Goal: Transaction & Acquisition: Purchase product/service

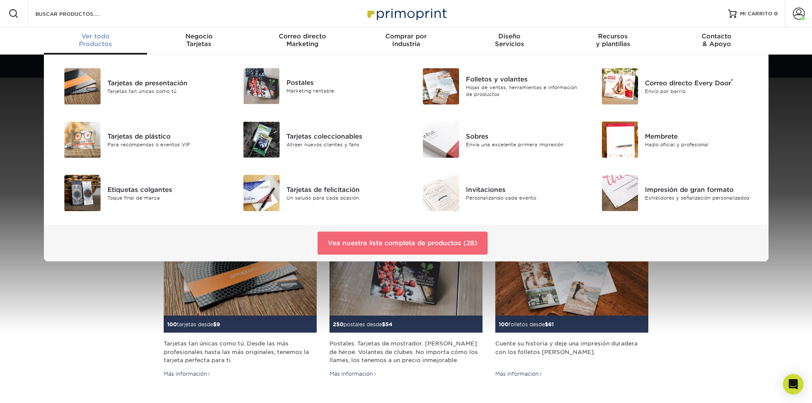
click at [454, 240] on font "Vea nuestra lista completa de productos (28)" at bounding box center [403, 243] width 150 height 8
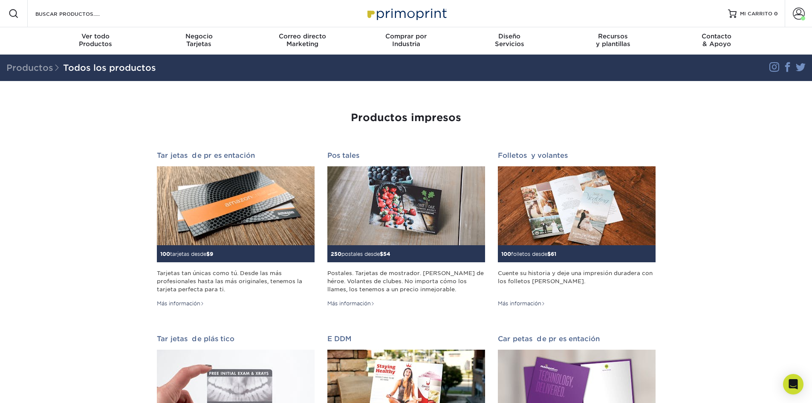
click at [391, 12] on img at bounding box center [405, 13] width 85 height 18
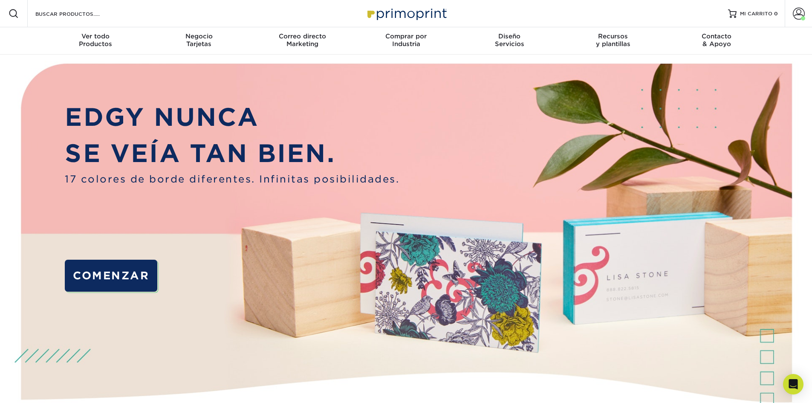
click at [121, 17] on div "Menú de recursos Buscar productos Cuenta Bienvenido, Carlos R. Panel de control…" at bounding box center [406, 13] width 812 height 27
click at [73, 10] on input "Buscar productos" at bounding box center [76, 14] width 83 height 10
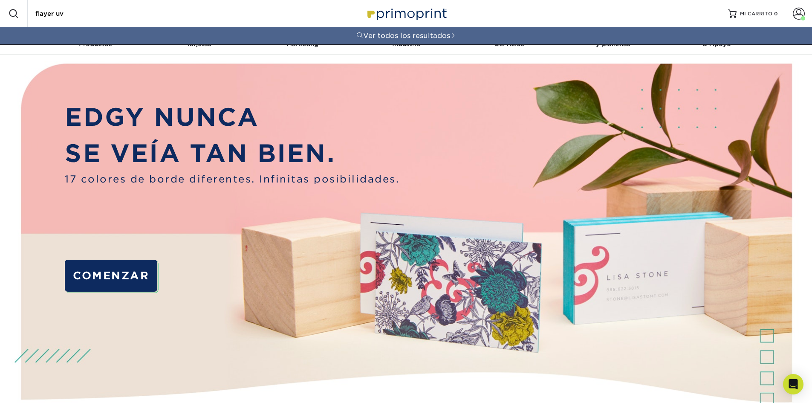
type input "flayer uv"
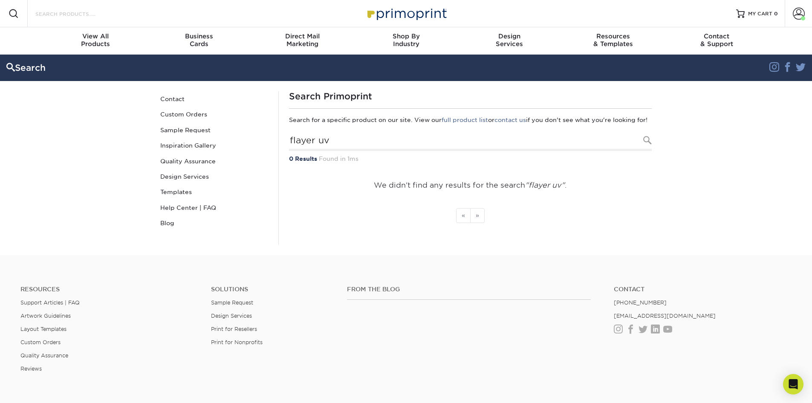
click at [95, 13] on input "Search Products" at bounding box center [76, 14] width 83 height 10
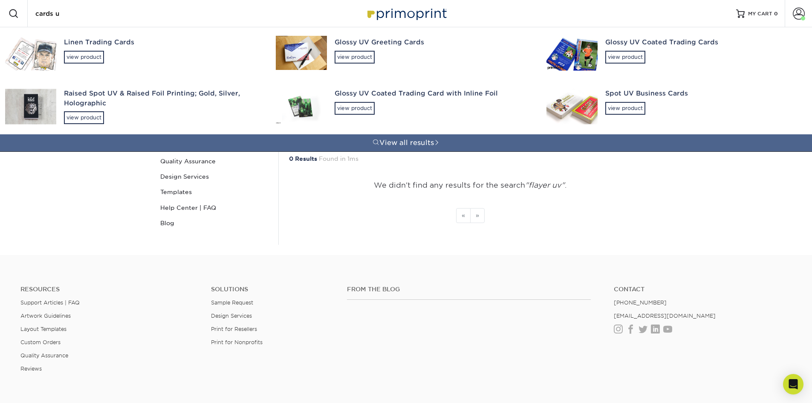
type input "cards uv"
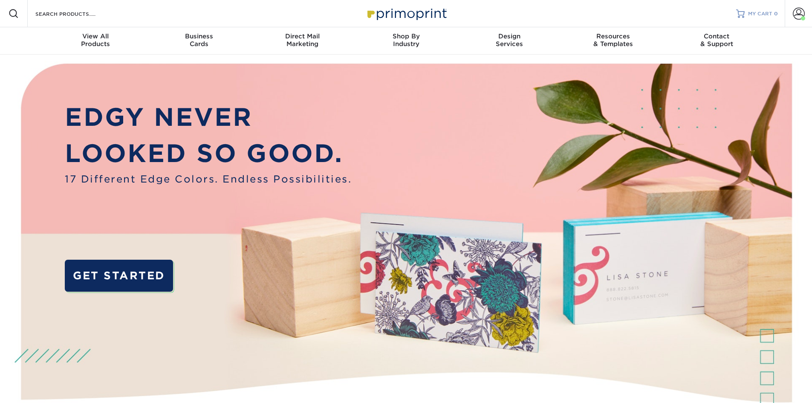
click at [766, 14] on span "MY CART" at bounding box center [760, 13] width 24 height 7
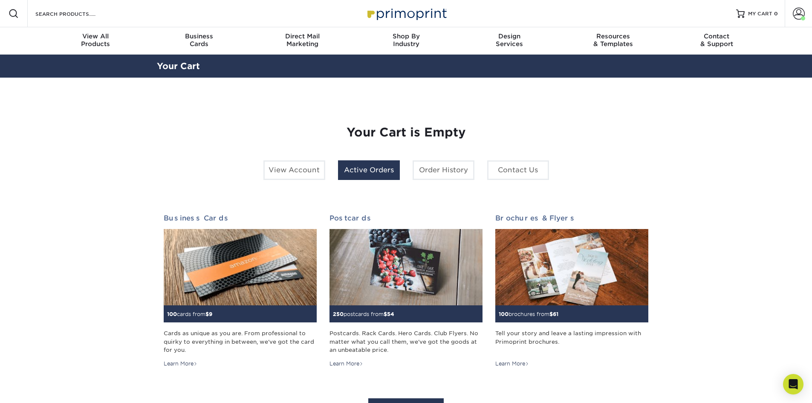
click at [377, 171] on link "Active Orders" at bounding box center [369, 170] width 62 height 20
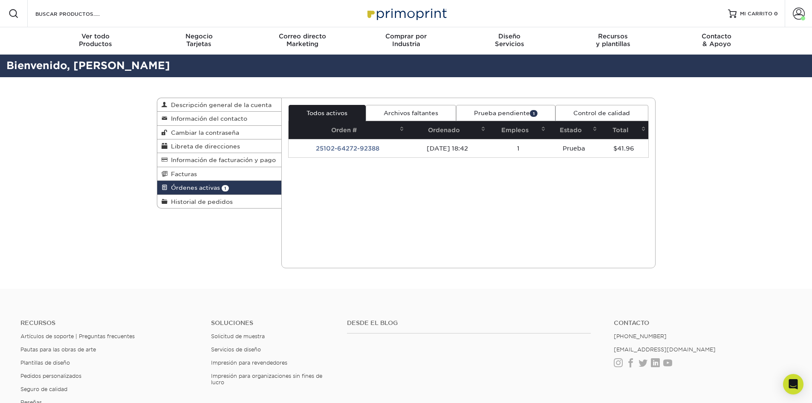
click at [507, 112] on font "Prueba pendiente" at bounding box center [502, 112] width 56 height 7
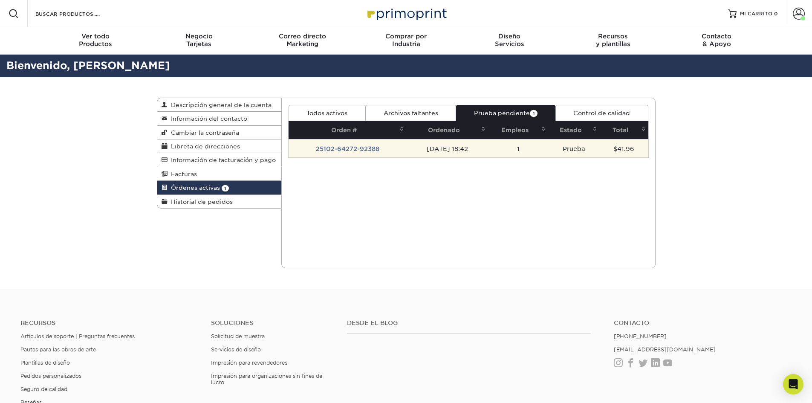
click at [448, 149] on font "02/10/2025 18:42" at bounding box center [446, 148] width 41 height 7
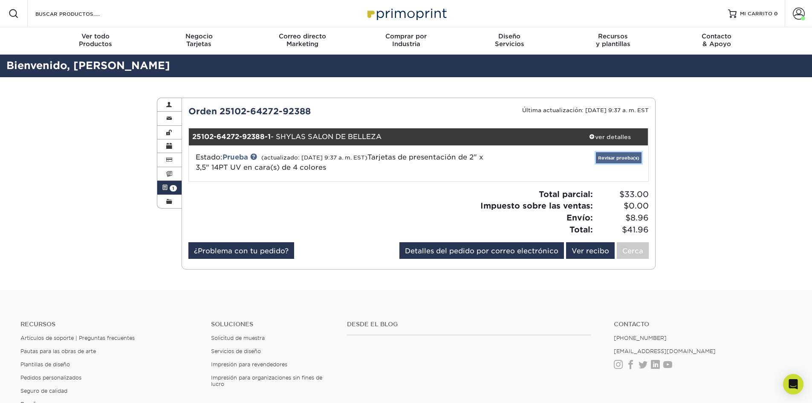
click at [620, 159] on font "Revisar prueba(s)" at bounding box center [618, 157] width 41 height 5
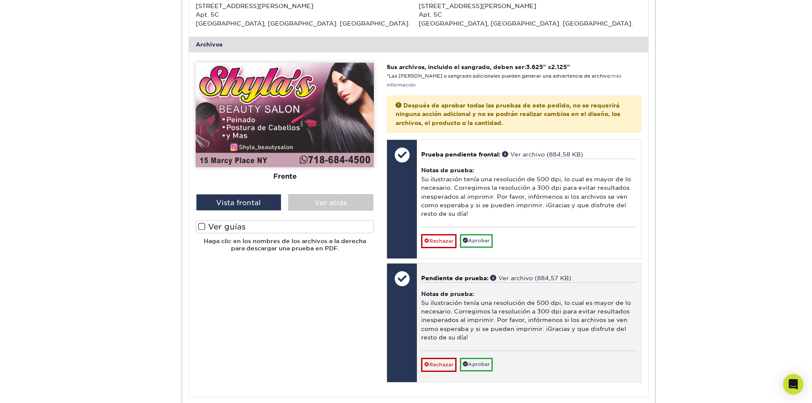
scroll to position [341, 0]
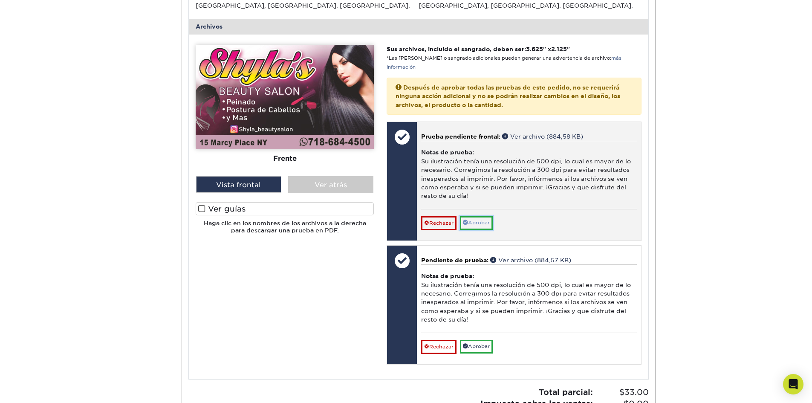
click at [485, 223] on font "Aprobar" at bounding box center [479, 222] width 22 height 6
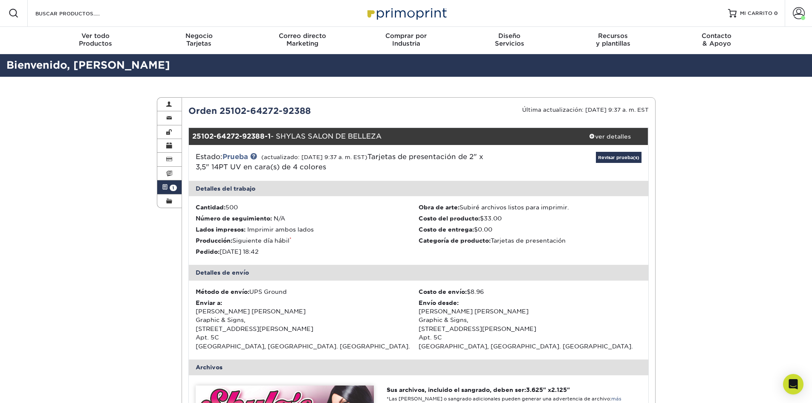
scroll to position [0, 0]
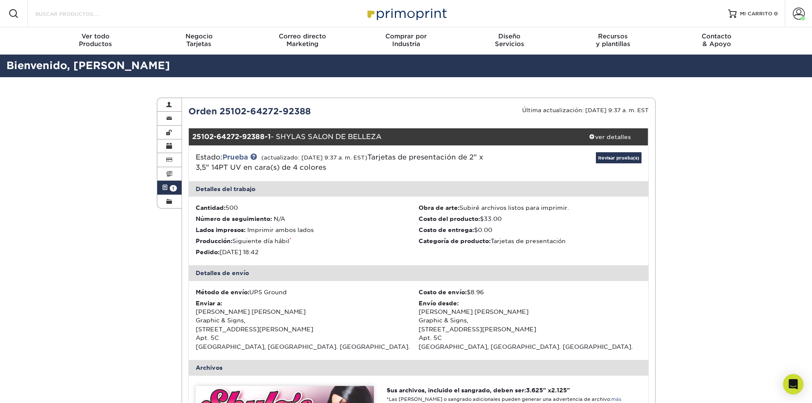
click at [100, 16] on input "Buscar productos" at bounding box center [76, 14] width 83 height 10
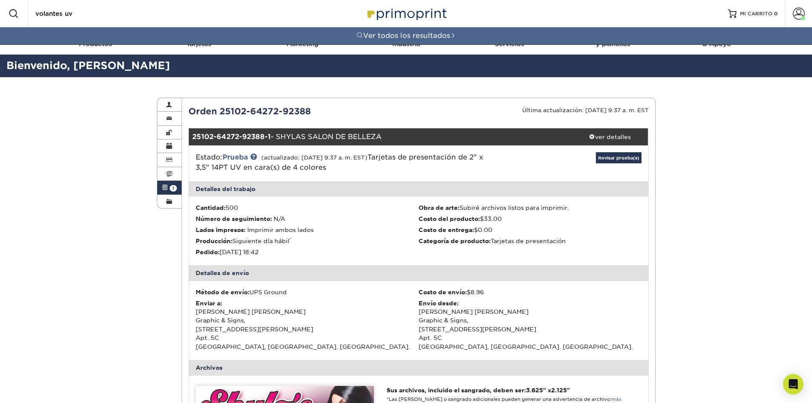
type input "volantes uv"
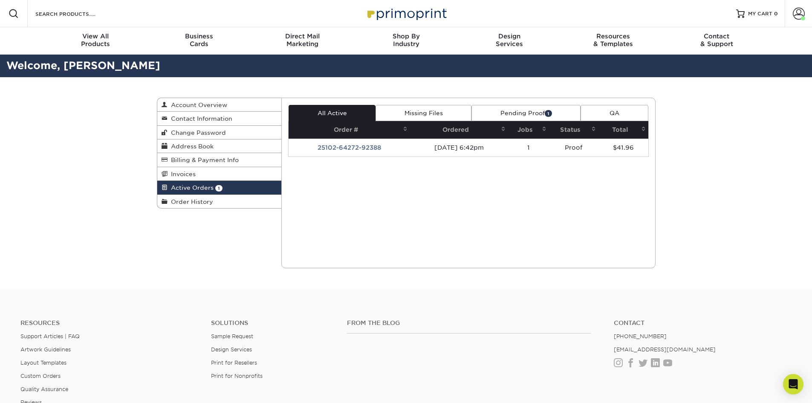
click at [532, 110] on link "Pending Proof 1" at bounding box center [525, 113] width 109 height 16
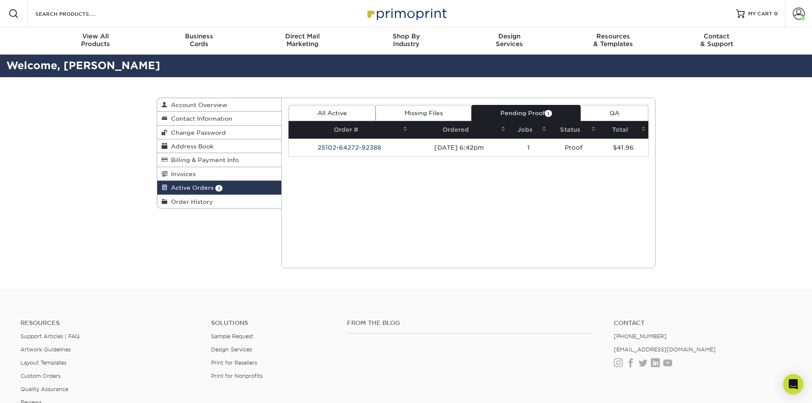
click at [424, 13] on img at bounding box center [405, 13] width 85 height 18
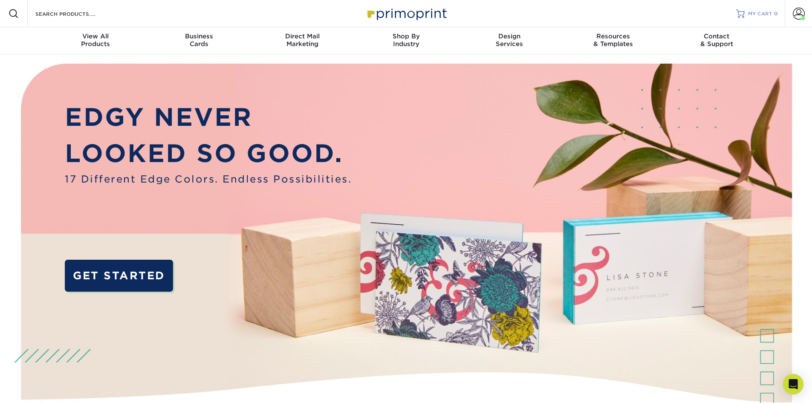
click at [770, 10] on span "MY CART" at bounding box center [760, 13] width 24 height 7
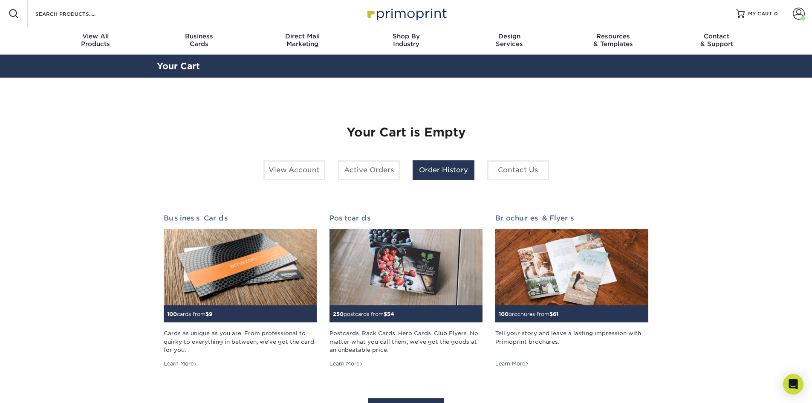
click at [447, 169] on link "Order History" at bounding box center [443, 170] width 62 height 20
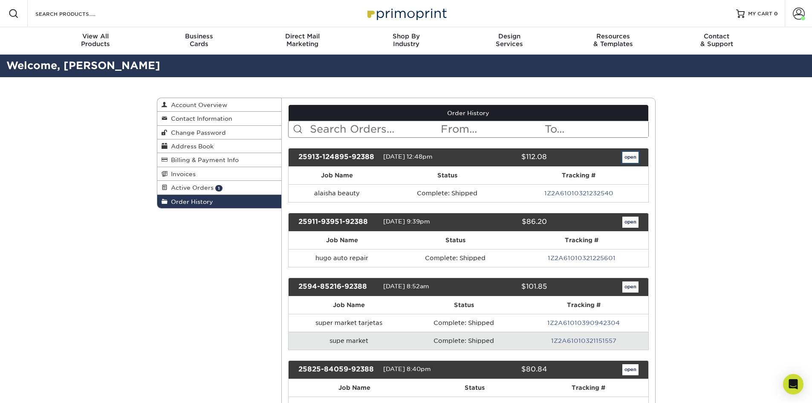
click at [631, 156] on link "open" at bounding box center [630, 157] width 16 height 11
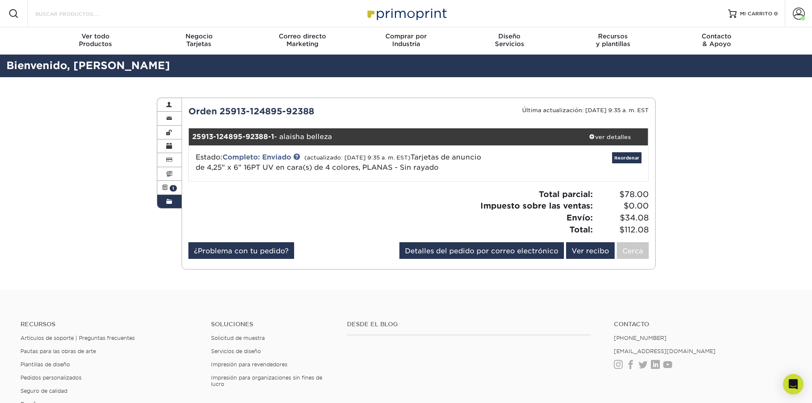
click at [106, 14] on input "Buscar productos" at bounding box center [76, 14] width 83 height 10
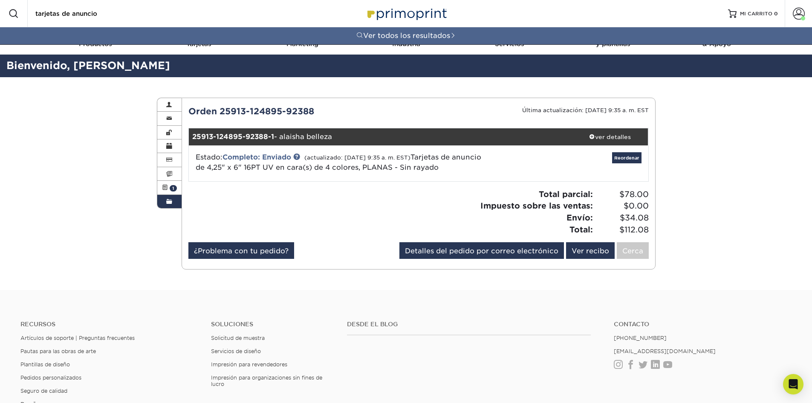
type input "tarjetas de anuncio"
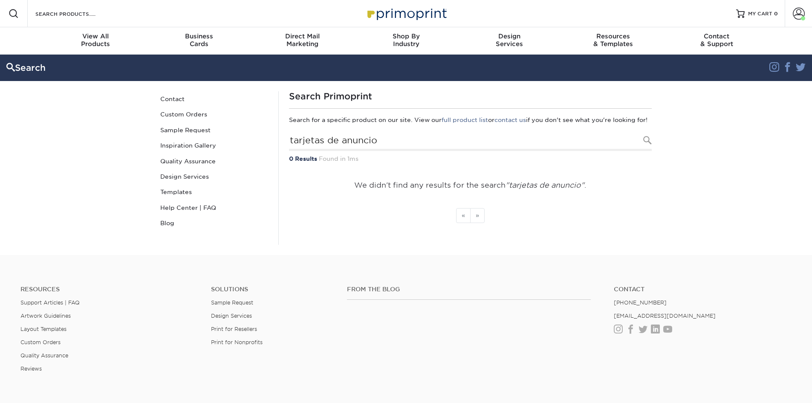
click at [402, 9] on img at bounding box center [405, 13] width 85 height 18
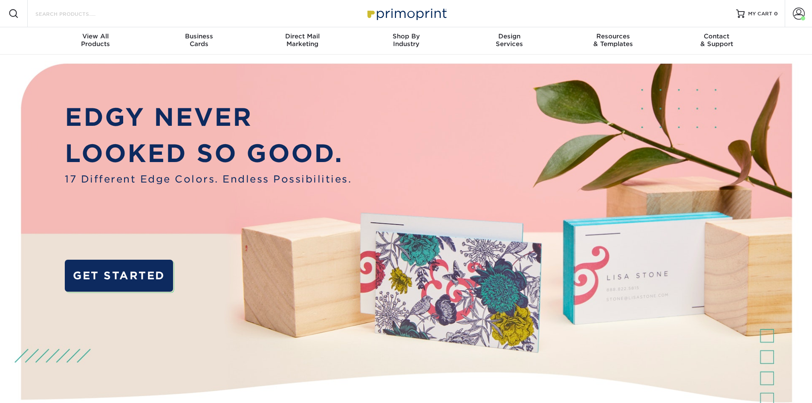
click at [112, 14] on input "Search Products" at bounding box center [76, 14] width 83 height 10
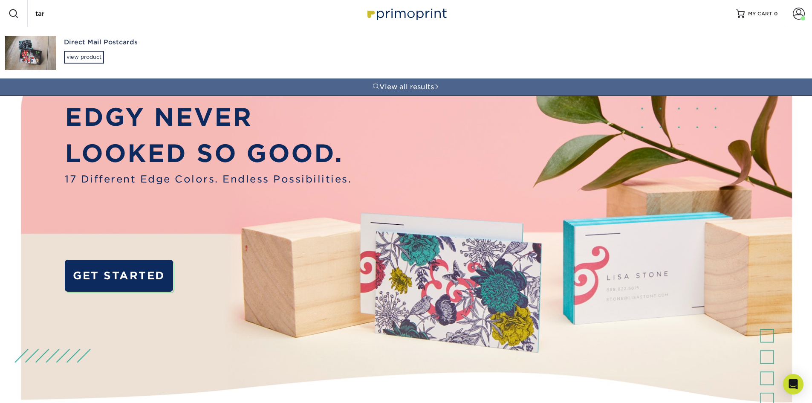
type input "tar"
drag, startPoint x: 189, startPoint y: 59, endPoint x: 2, endPoint y: 130, distance: 200.5
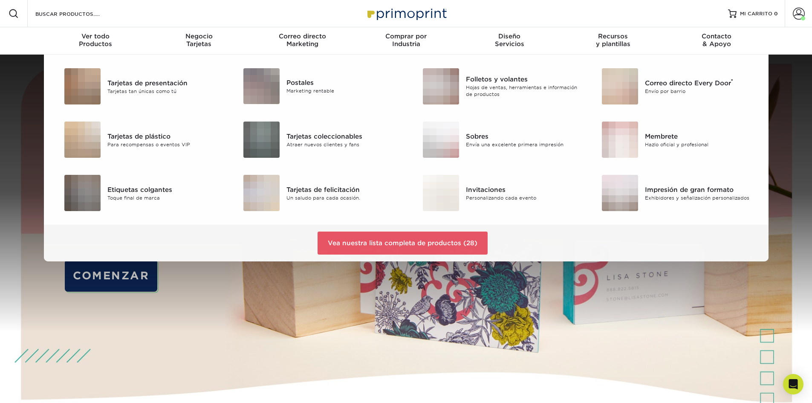
click at [117, 13] on div "Menú de recursos Buscar productos Cuenta Bienvenido, Carlos R. Panel de control…" at bounding box center [406, 13] width 812 height 27
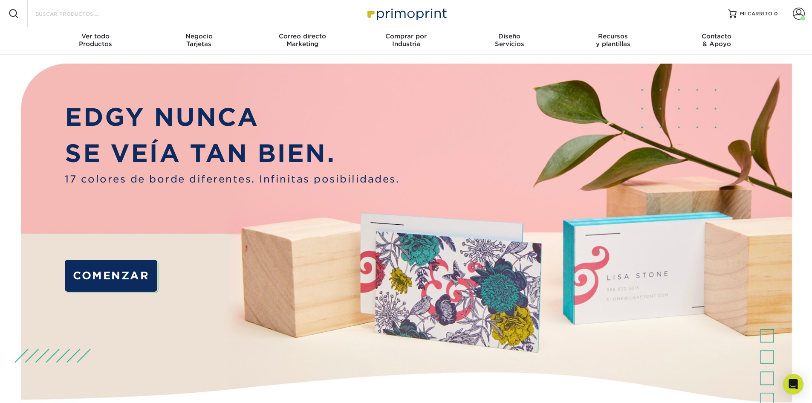
click at [88, 14] on input "Buscar productos" at bounding box center [76, 14] width 83 height 10
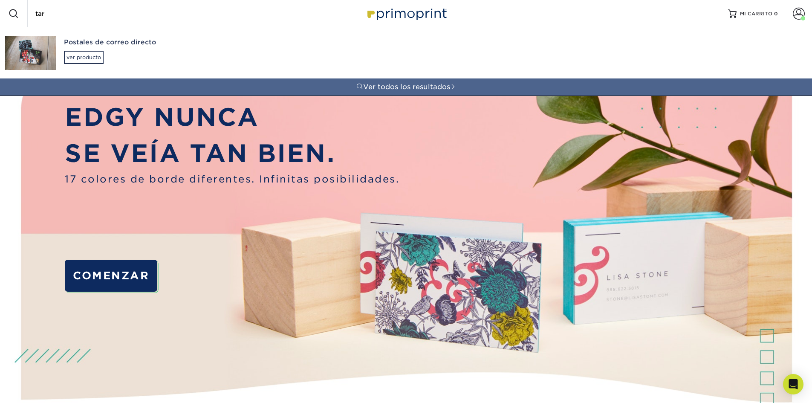
type input "tar"
click at [31, 61] on img at bounding box center [30, 53] width 51 height 34
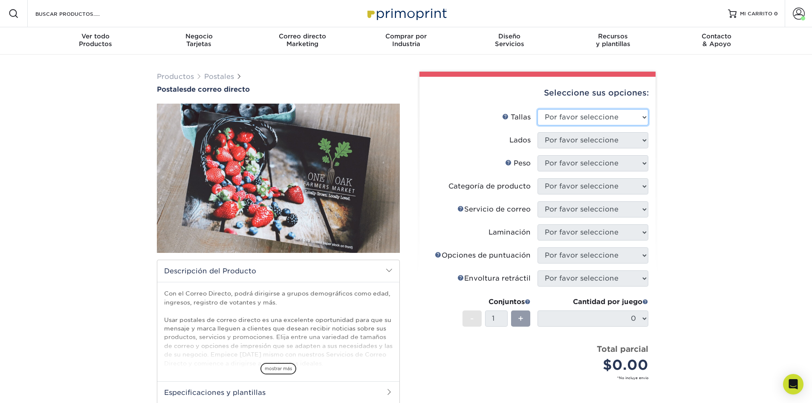
click at [609, 113] on select "Por favor seleccione 1,5" x 7" 2" x 4" 2" x 6" 2" x 7" 2" x 8" 2,12" x 5,5" 2,1…" at bounding box center [592, 117] width 111 height 16
select select "4.00x6.00"
click at [537, 109] on select "Por favor seleccione 1,5" x 7" 2" x 4" 2" x 6" 2" x 7" 2" x 8" 2,12" x 5,5" 2,1…" at bounding box center [592, 117] width 111 height 16
click at [594, 141] on select "Por favor seleccione Imprimir ambos lados Imprimir solo el frente" at bounding box center [592, 140] width 111 height 16
select select "13abbda7-1d64-4f25-8bb2-c179b224825d"
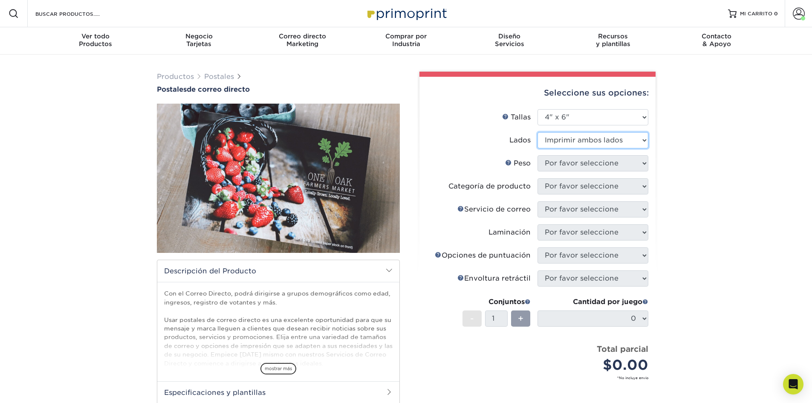
click at [537, 132] on select "Por favor seleccione Imprimir ambos lados Imprimir solo el frente" at bounding box center [592, 140] width 111 height 16
click at [590, 163] on select "Por favor seleccione 14 puntos 100 libras 16 puntos 14PT sin recubrimiento" at bounding box center [592, 163] width 111 height 16
select select "16PT"
click at [537, 155] on select "Por favor seleccione 14 puntos 100 libras 16 puntos 14PT sin recubrimiento" at bounding box center [592, 163] width 111 height 16
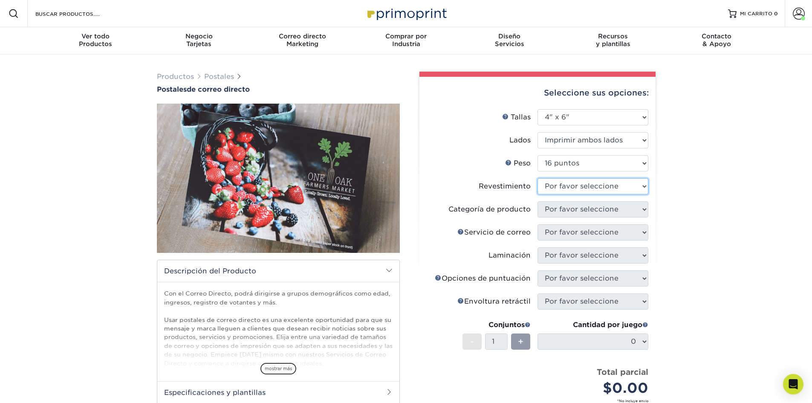
click at [582, 185] on select "Mate" at bounding box center [592, 186] width 111 height 16
select select "ae367451-b2b8-45df-a344-0f05b6a12993"
click at [537, 178] on select "Mate" at bounding box center [592, 186] width 111 height 16
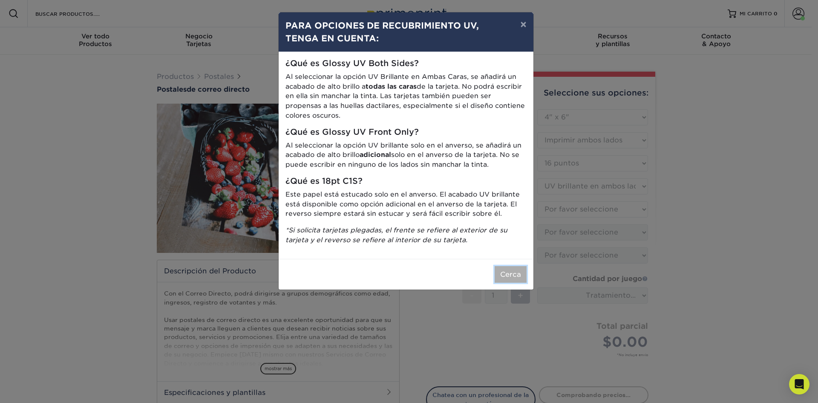
click at [523, 277] on button "Cerca" at bounding box center [511, 274] width 32 height 17
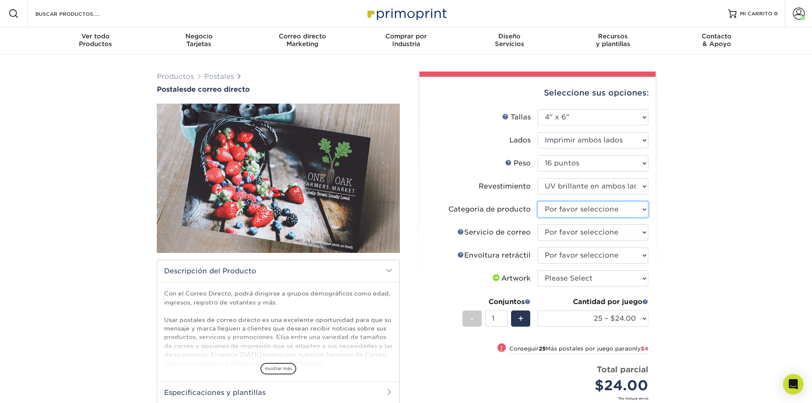
click at [559, 208] on select "Por favor seleccione Postales" at bounding box center [592, 209] width 111 height 16
select select "9b7272e0-d6c8-4c3c-8e97-d3a1bcdab858"
click at [537, 201] on select "Por favor seleccione Postales" at bounding box center [592, 209] width 111 height 16
click at [562, 231] on select "Por favor seleccione Sin servicio de correo directo No, lo enviaré por correo/s…" at bounding box center [592, 232] width 111 height 16
select select "3e5e9bdd-d78a-4c28-a41d-fe1407925ca6"
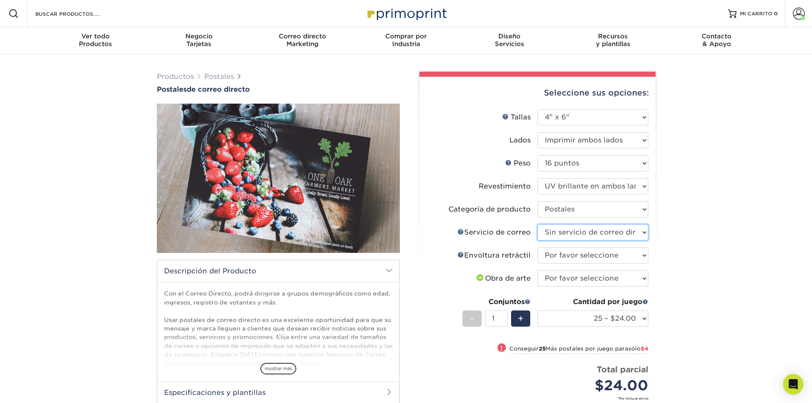
click at [537, 224] on select "Por favor seleccione Sin servicio de correo directo No, lo enviaré por correo/s…" at bounding box center [592, 232] width 111 height 16
click at [568, 254] on select "Por favor seleccione Sin envoltura retráctil Envoltura retráctil 100 por paquet…" at bounding box center [592, 255] width 111 height 16
select select "c8749376-e7da-41d0-b3dc-647faf84d907"
click at [537, 247] on select "Por favor seleccione Sin envoltura retráctil Envoltura retráctil 100 por paquet…" at bounding box center [592, 255] width 111 height 16
click at [567, 278] on select "Por favor seleccione Subiré archivos Necesito un diseño - $150" at bounding box center [592, 278] width 111 height 16
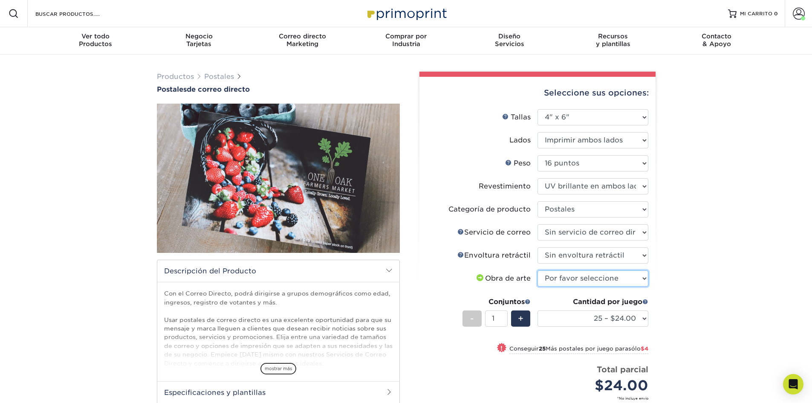
select select "upload"
click at [537, 270] on select "Por favor seleccione Subiré archivos Necesito un diseño - $150" at bounding box center [592, 278] width 111 height 16
click at [576, 317] on select "25 – $24.00 50 – $28.00 75 – $34.00 100 – $41.00 250 – $74.00 500 – $88.00 1000…" at bounding box center [592, 318] width 111 height 16
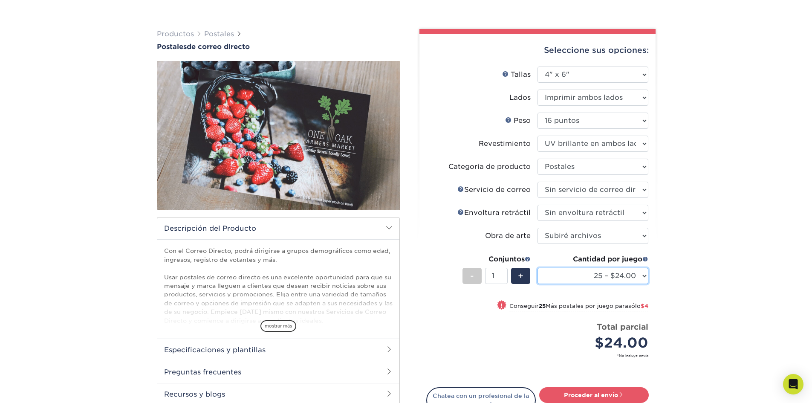
scroll to position [85, 0]
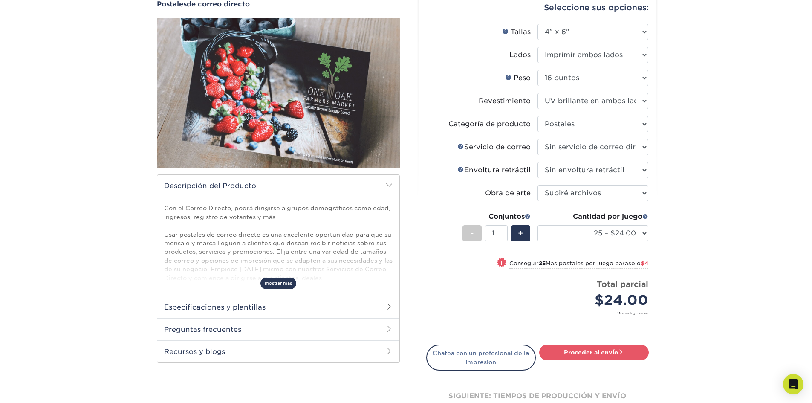
click at [276, 285] on span "mostrar más" at bounding box center [278, 283] width 36 height 12
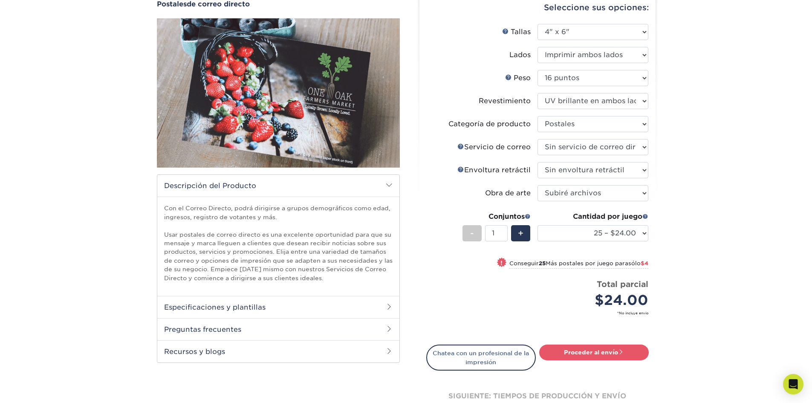
click at [272, 305] on h2 "Especificaciones y plantillas" at bounding box center [278, 307] width 242 height 22
click at [248, 330] on font "Ver todos los tamaños" at bounding box center [223, 328] width 60 height 6
click at [603, 34] on select "Por favor seleccione 1,5" x 7" 2" x 4" 2" x 6" 2" x 7" 2" x 8" 2,12" x 5,5" 2,1…" at bounding box center [592, 32] width 111 height 16
click at [230, 308] on font "Especificaciones y plantillas" at bounding box center [214, 307] width 101 height 8
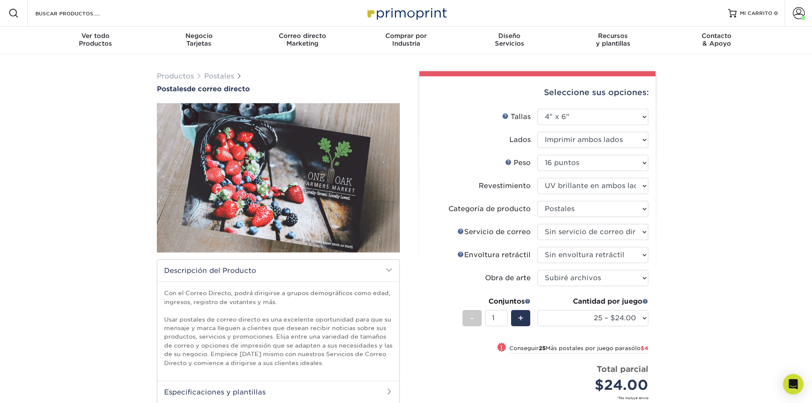
scroll to position [0, 0]
click at [273, 155] on img at bounding box center [278, 178] width 243 height 168
click at [395, 13] on img at bounding box center [405, 13] width 85 height 18
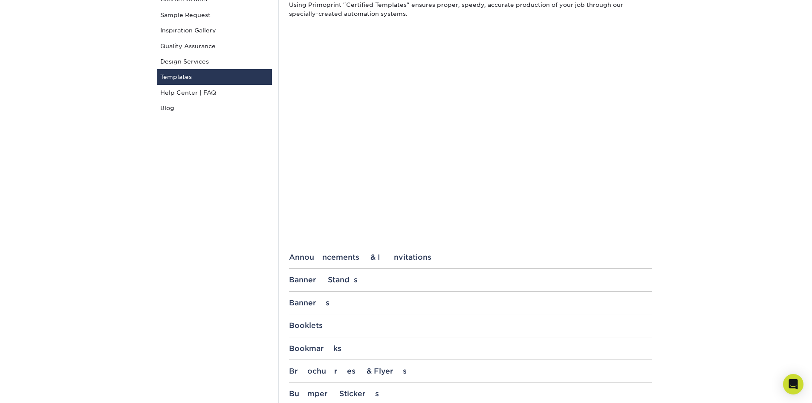
scroll to position [43, 0]
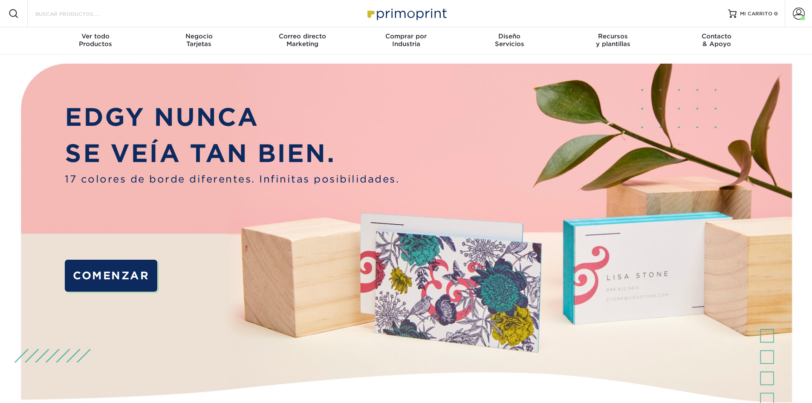
click at [91, 10] on input "Buscar productos" at bounding box center [76, 14] width 83 height 10
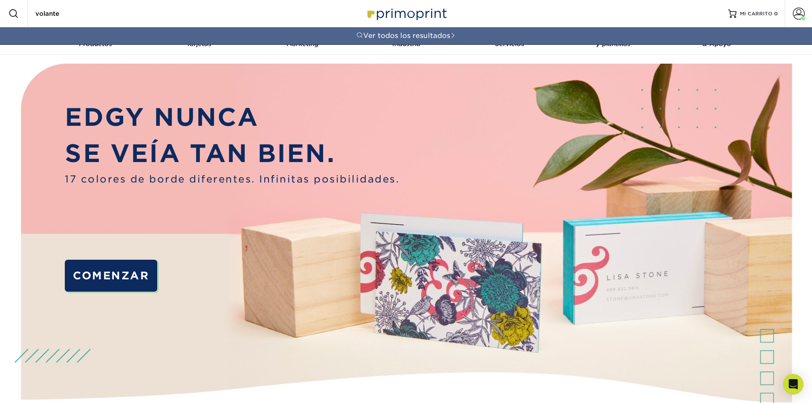
type input "volantes"
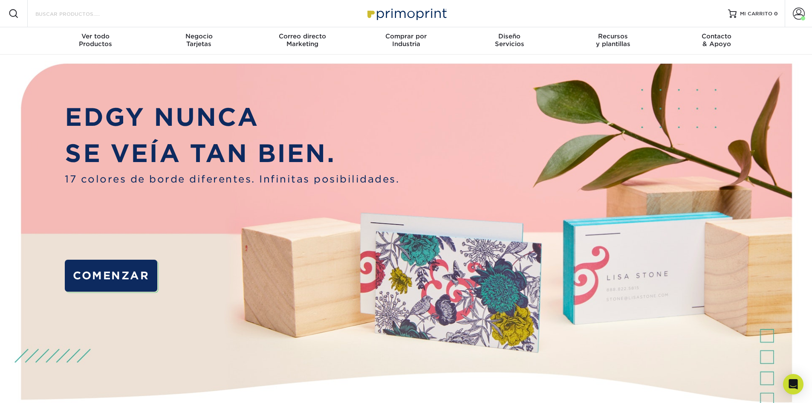
click at [48, 12] on input "Buscar productos" at bounding box center [76, 14] width 83 height 10
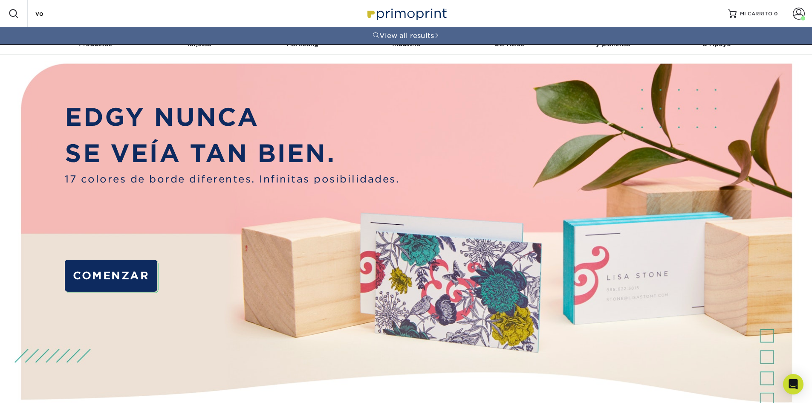
type input "v"
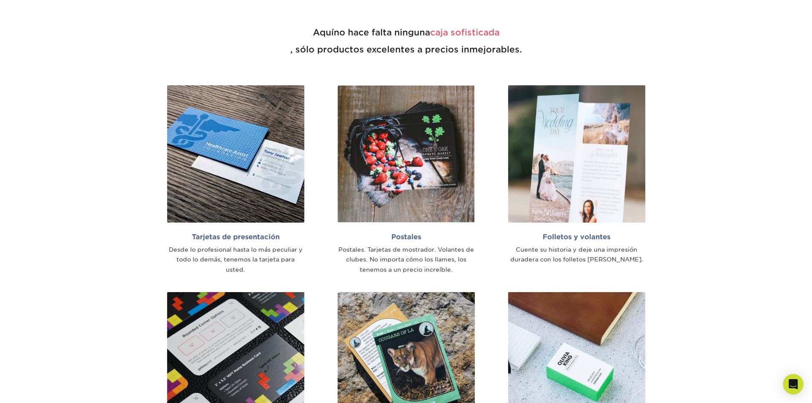
scroll to position [554, 0]
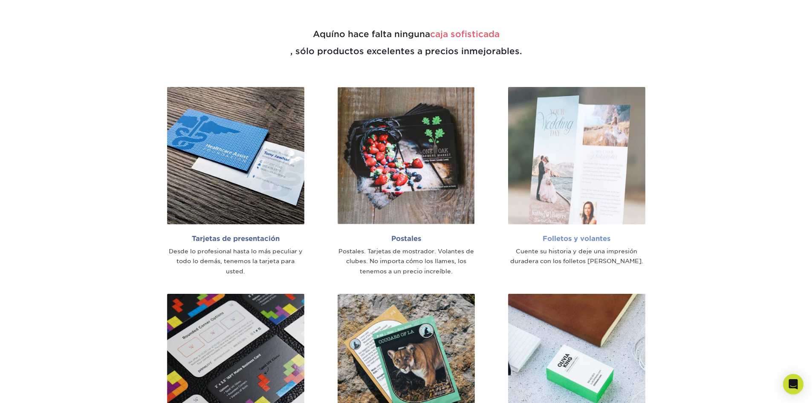
click at [583, 180] on img at bounding box center [576, 155] width 137 height 137
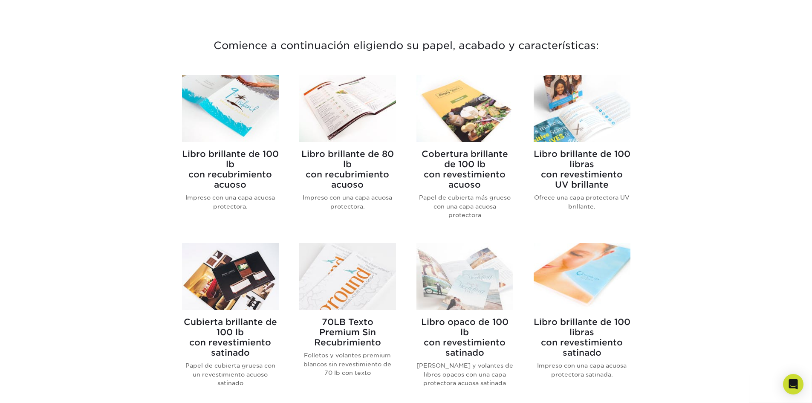
scroll to position [298, 0]
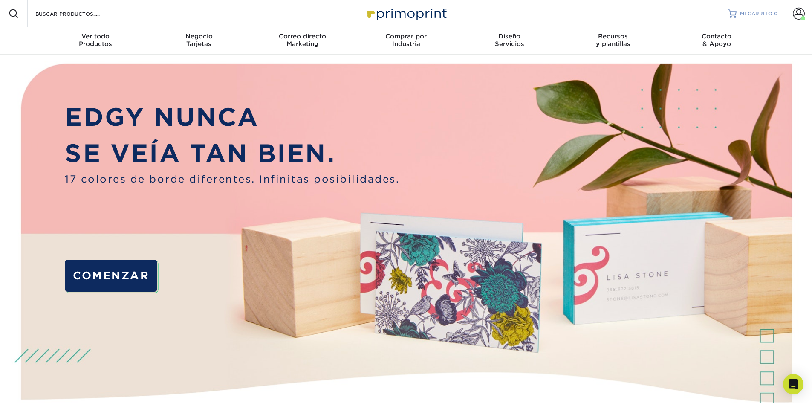
click at [758, 15] on font "MI CARRITO" at bounding box center [756, 14] width 32 height 6
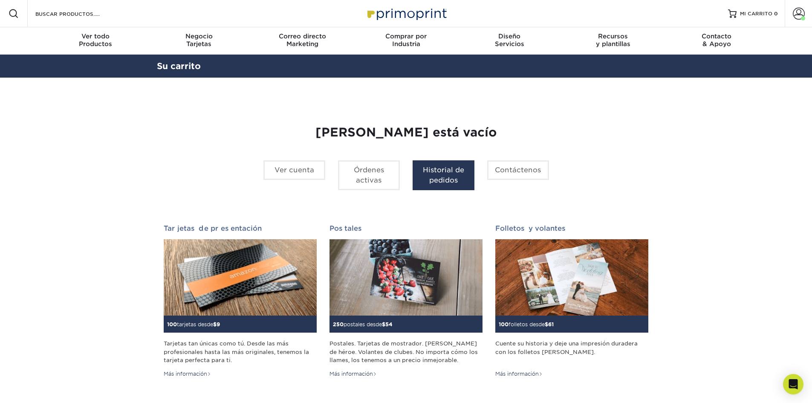
click at [432, 172] on font "Historial de pedidos" at bounding box center [443, 175] width 41 height 18
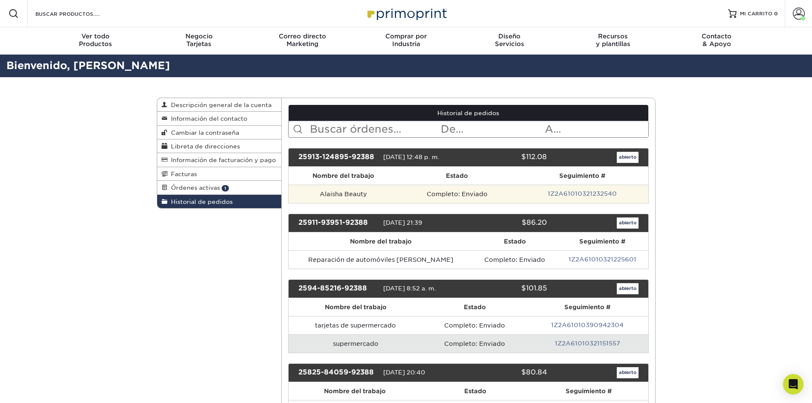
click at [362, 193] on font "Alaisha Beauty" at bounding box center [342, 193] width 47 height 7
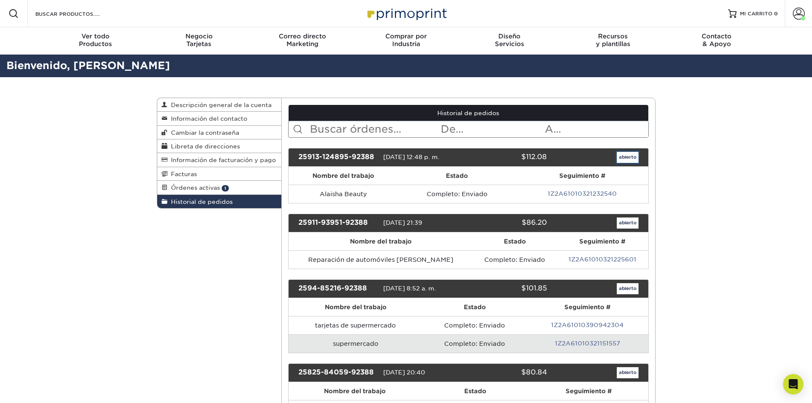
click at [632, 155] on font "abierto" at bounding box center [627, 157] width 17 height 6
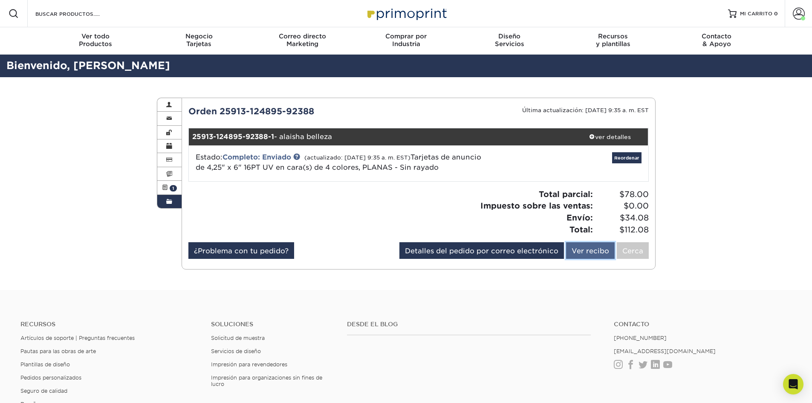
click at [588, 249] on font "Ver recibo" at bounding box center [589, 250] width 37 height 8
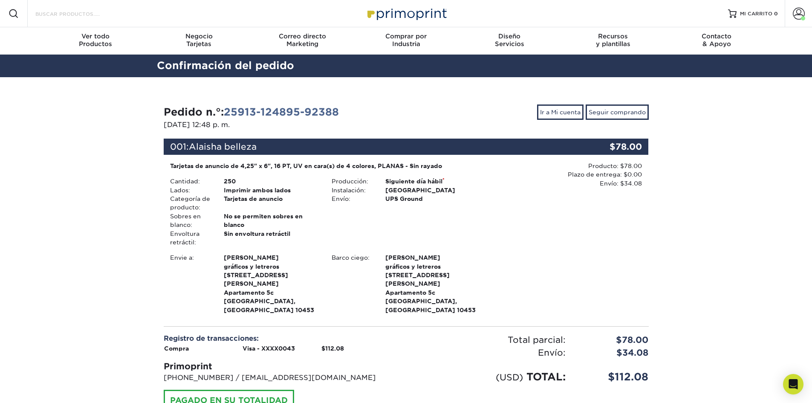
click at [66, 13] on input "Buscar productos" at bounding box center [76, 14] width 83 height 10
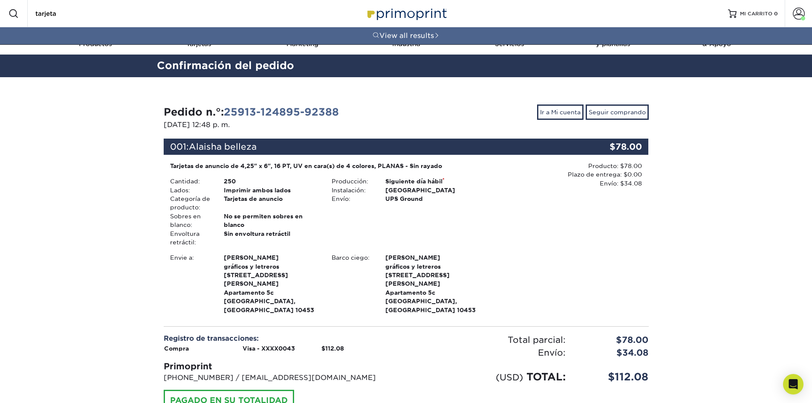
type input "tarjet"
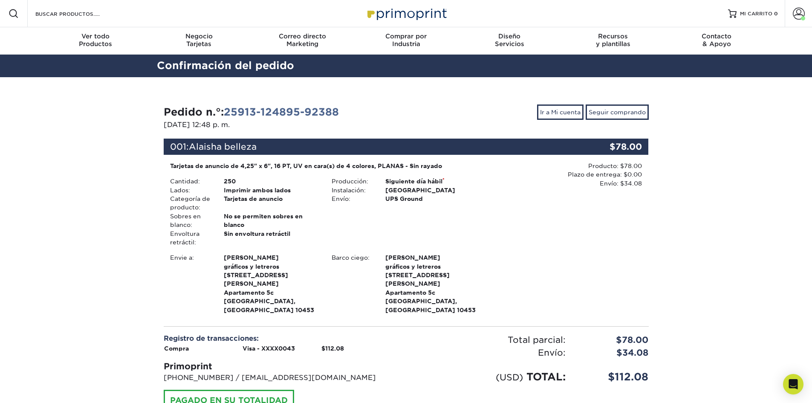
click at [407, 11] on img at bounding box center [405, 13] width 85 height 18
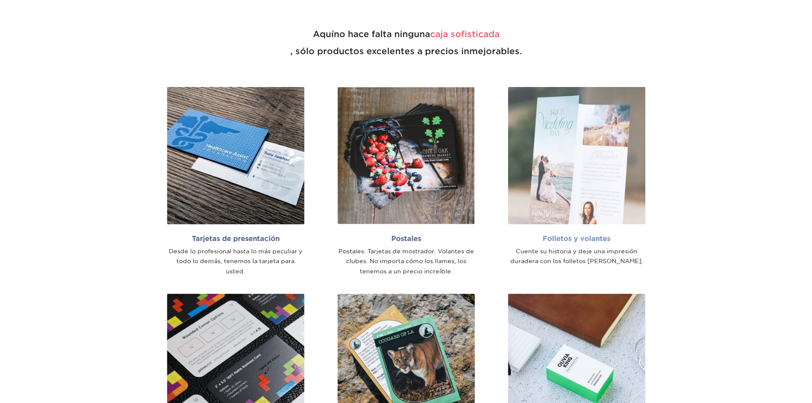
scroll to position [551, 0]
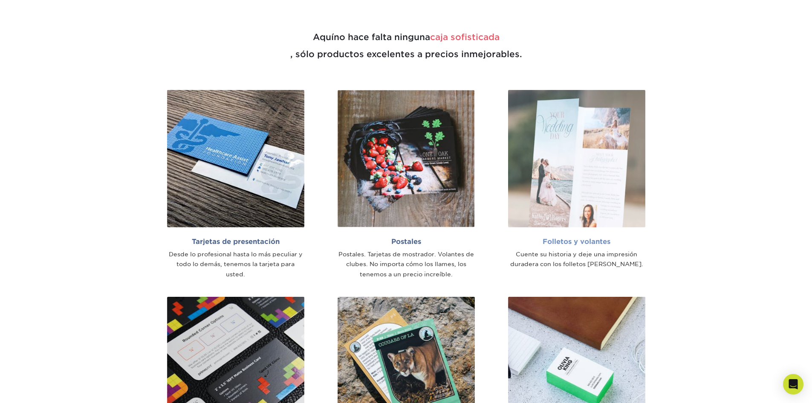
click at [587, 159] on img at bounding box center [576, 158] width 137 height 137
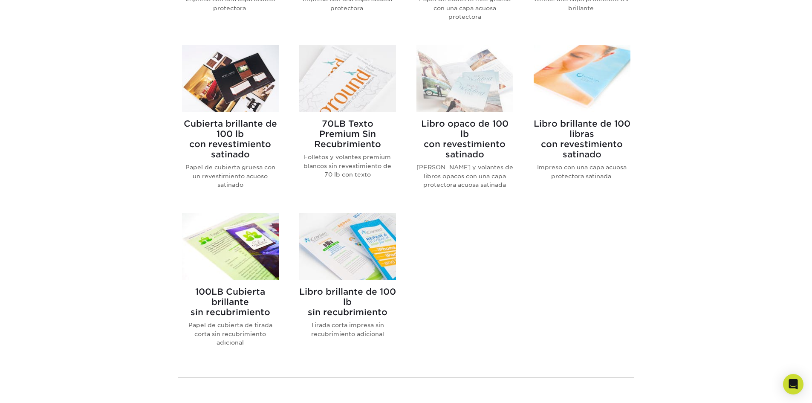
scroll to position [554, 0]
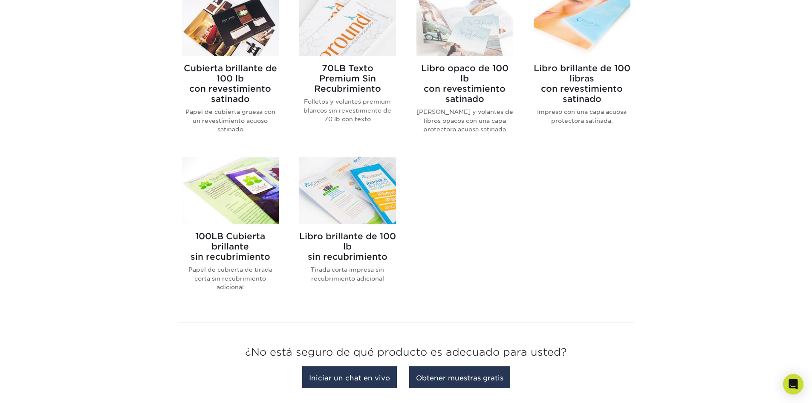
click at [368, 191] on img at bounding box center [347, 190] width 97 height 67
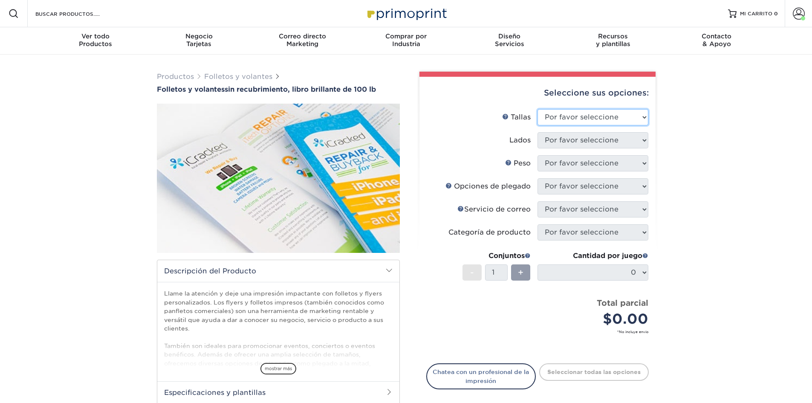
click at [596, 122] on select "Por favor seleccione 3,67" x 8,5" 4" x 6" 4" x 8,5" 4" x 9" 4" x 10" 4" x 11" 4…" at bounding box center [592, 117] width 111 height 16
select select "8.50x11.00"
click at [537, 109] on select "Por favor seleccione 3,67" x 8,5" 4" x 6" 4" x 8,5" 4" x 9" 4" x 10" 4" x 11" 4…" at bounding box center [592, 117] width 111 height 16
click at [575, 141] on select "Por favor seleccione Imprimir ambos lados Imprimir solo el frente" at bounding box center [592, 140] width 111 height 16
select select "13abbda7-1d64-4f25-8bb2-c179b224825d"
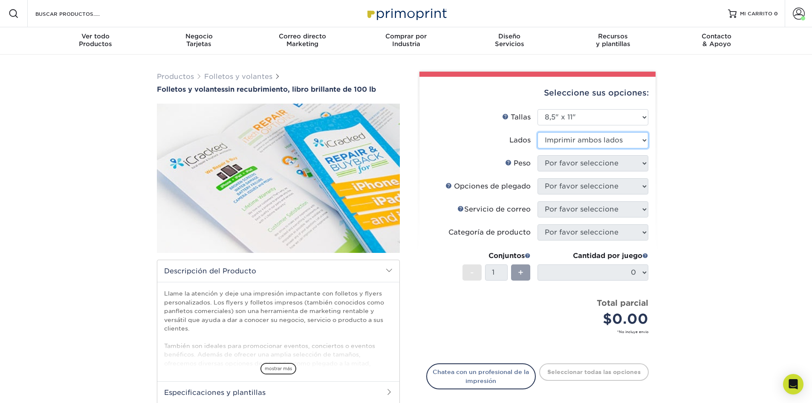
click at [537, 132] on select "Por favor seleccione Imprimir ambos lados Imprimir solo el frente" at bounding box center [592, 140] width 111 height 16
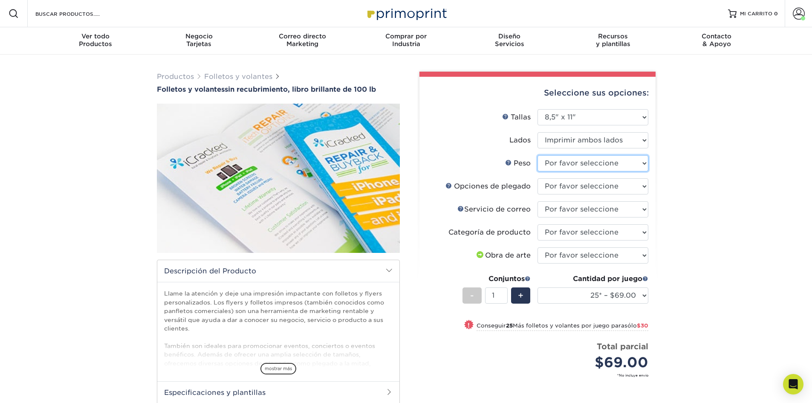
click at [563, 161] on select "Por favor seleccione 100 libras" at bounding box center [592, 163] width 111 height 16
select select "100LB"
click at [537, 155] on select "Por favor seleccione 100 libras" at bounding box center [592, 163] width 111 height 16
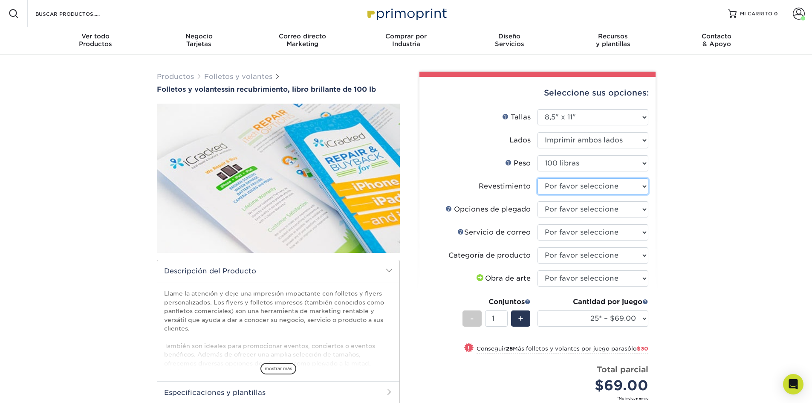
click at [575, 186] on select at bounding box center [592, 186] width 111 height 16
select select "3e7618de-abca-4bda-9f97-8b9129e913d8"
click at [537, 178] on select at bounding box center [592, 186] width 111 height 16
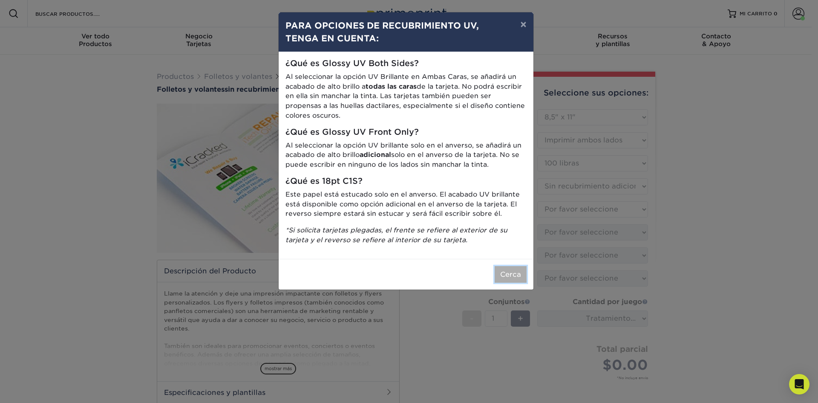
click at [524, 273] on button "Cerca" at bounding box center [511, 274] width 32 height 17
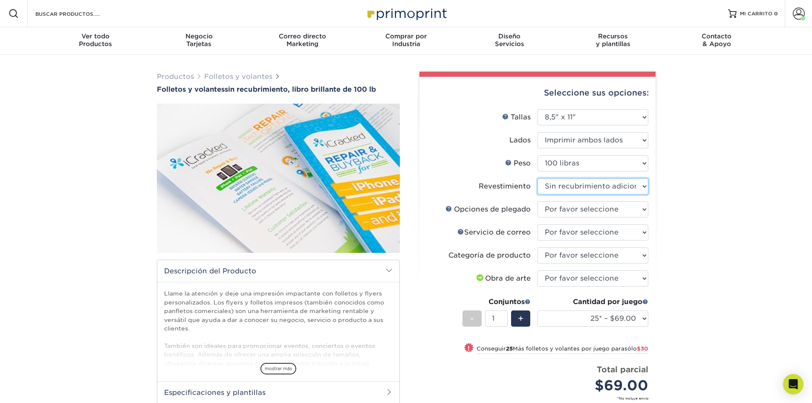
click at [562, 187] on select at bounding box center [592, 186] width 111 height 16
click at [537, 178] on select at bounding box center [592, 186] width 111 height 16
click at [560, 214] on select "Por favor seleccione PLANO - Sin plegado Pliegue de acordeón Plegado a la mitad…" at bounding box center [592, 209] width 111 height 16
select select "9b1d5825-34d1-4721-9874-ed79abb003d7"
click at [537, 201] on select "Por favor seleccione PLANO - Sin plegado Pliegue de acordeón Plegado a la mitad…" at bounding box center [592, 209] width 111 height 16
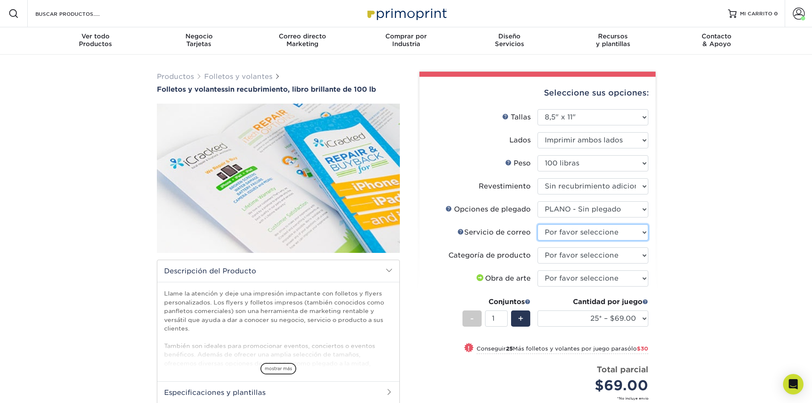
click at [596, 233] on select "Por favor seleccione Sin servicio de correo directo No, lo enviaré por correo/s…" at bounding box center [592, 232] width 111 height 16
select select "3e5e9bdd-d78a-4c28-a41d-fe1407925ca6"
click at [537, 224] on select "Por favor seleccione Sin servicio de correo directo No, lo enviaré por correo/s…" at bounding box center [592, 232] width 111 height 16
click at [588, 259] on select "Por favor seleccione Volantes y folletos" at bounding box center [592, 255] width 111 height 16
select select "1a668080-6b7c-4174-b399-2c3833b27ef4"
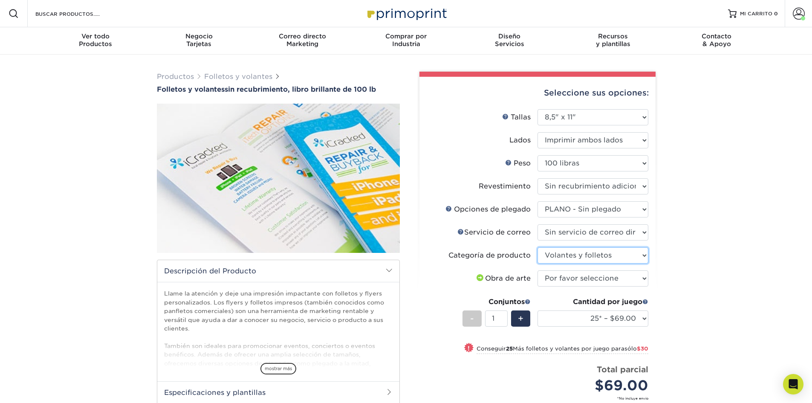
click at [537, 247] on select "Por favor seleccione Volantes y folletos" at bounding box center [592, 255] width 111 height 16
click at [586, 279] on select "Por favor seleccione Subiré archivos Necesito un diseño - $175" at bounding box center [592, 278] width 111 height 16
select select "upload"
click at [537, 270] on select "Por favor seleccione Subiré archivos Necesito un diseño - $175" at bounding box center [592, 278] width 111 height 16
click at [561, 319] on select "25* – $69.00 50* – $99.00 75* – $121.00 100* – $145.00 250* – $287.00 500 – $49…" at bounding box center [592, 318] width 111 height 16
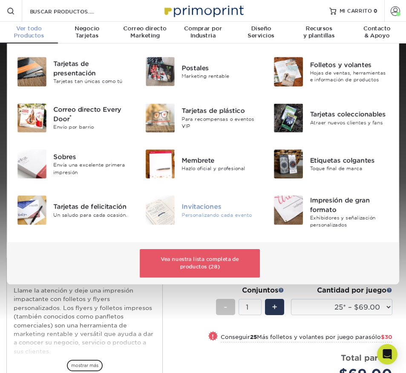
click at [164, 211] on img at bounding box center [160, 210] width 29 height 29
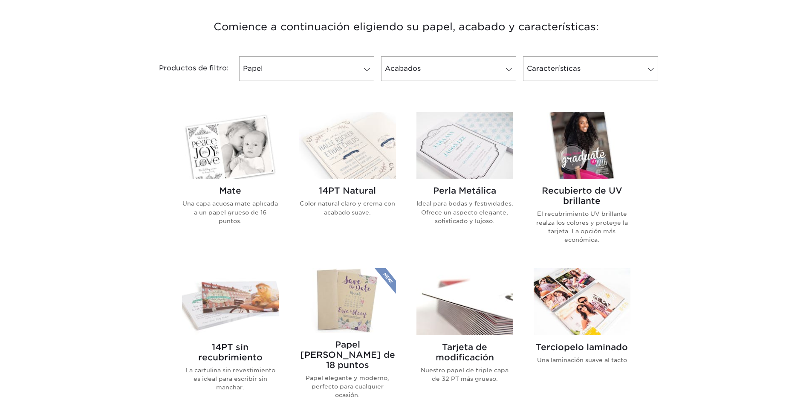
scroll to position [341, 0]
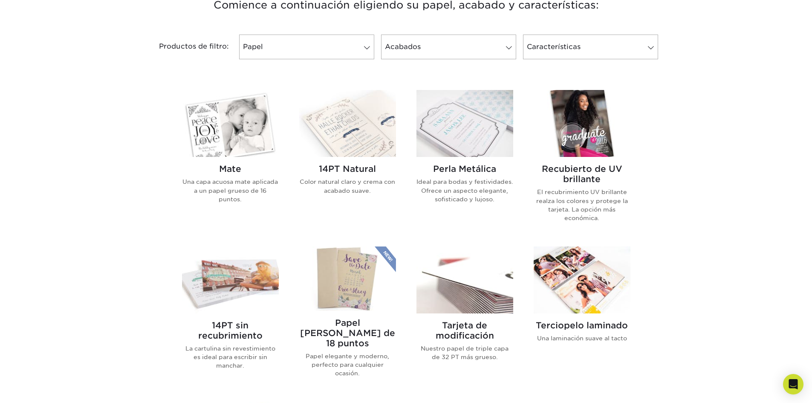
click at [582, 112] on img at bounding box center [581, 123] width 97 height 67
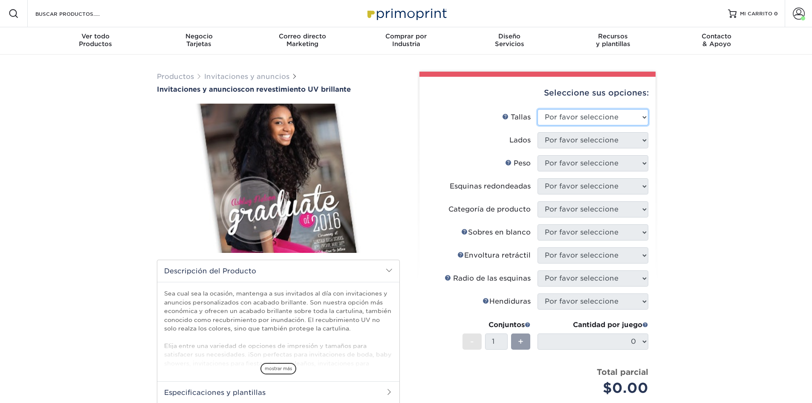
click at [627, 113] on select "Por favor seleccione 4,25" x 5,5" 4,25" x 6" 5" x 7" 5,5" x 8,5" 6" x 6"" at bounding box center [592, 117] width 111 height 16
select select "5.50x8.50"
click at [537, 109] on select "Por favor seleccione 4,25" x 5,5" 4,25" x 6" 5" x 7" 5,5" x 8,5" 6" x 6"" at bounding box center [592, 117] width 111 height 16
click at [602, 139] on select "Por favor seleccione Imprimir ambos lados Imprimir en ambos lados (solo el reve…" at bounding box center [592, 140] width 111 height 16
select select "13abbda7-1d64-4f25-8bb2-c179b224825d"
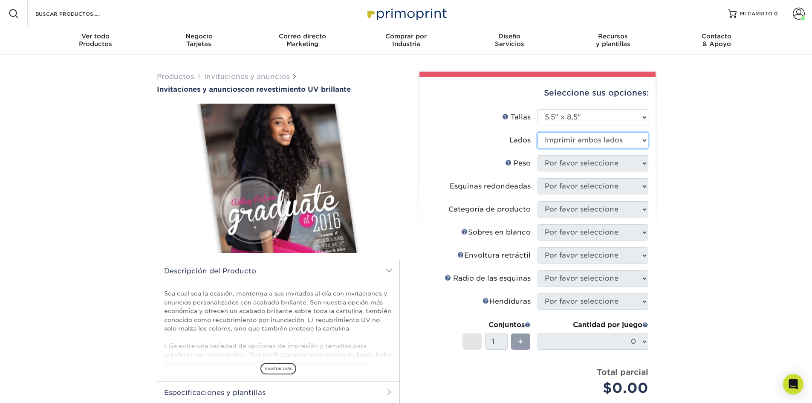
click at [537, 132] on select "Por favor seleccione Imprimir ambos lados Imprimir en ambos lados (solo el reve…" at bounding box center [592, 140] width 111 height 16
click at [603, 164] on select "Por favor seleccione 16 puntos" at bounding box center [592, 163] width 111 height 16
select select "16PT"
click at [537, 155] on select "Por favor seleccione 16 puntos" at bounding box center [592, 163] width 111 height 16
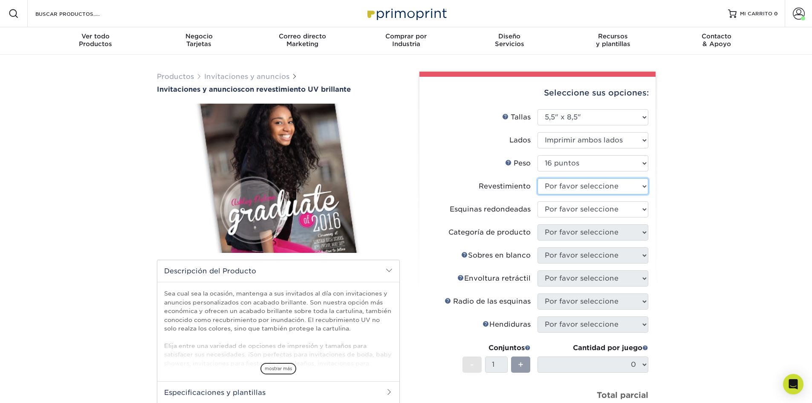
click at [577, 185] on select at bounding box center [592, 186] width 111 height 16
select select "ae367451-b2b8-45df-a344-0f05b6a12993"
click at [537, 178] on select at bounding box center [592, 186] width 111 height 16
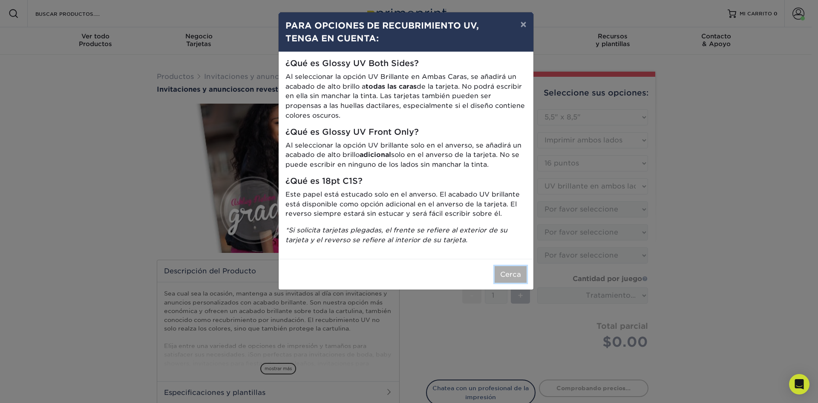
click at [514, 277] on font "Cerca" at bounding box center [510, 274] width 21 height 8
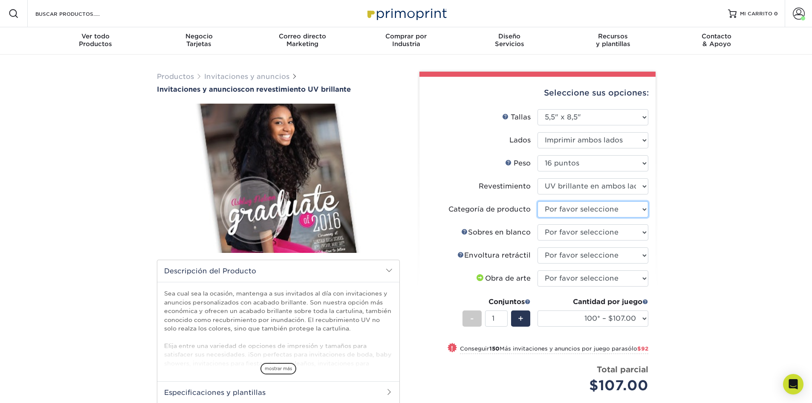
click at [566, 209] on select "Por favor seleccione Tarjetas de anuncio" at bounding box center [592, 209] width 111 height 16
select select "afc43903-b91d-4869-9f05-9fa1eb7dcbea"
click at [537, 201] on select "Por favor seleccione Tarjetas de anuncio" at bounding box center [592, 209] width 111 height 16
click at [573, 235] on select "Por favor seleccione No se permiten sobres en blanco Sí 100 Sobres A9 Sí 250 So…" at bounding box center [592, 232] width 111 height 16
select select "9f137334-7cf0-4a73-8a74-a4df662606ea"
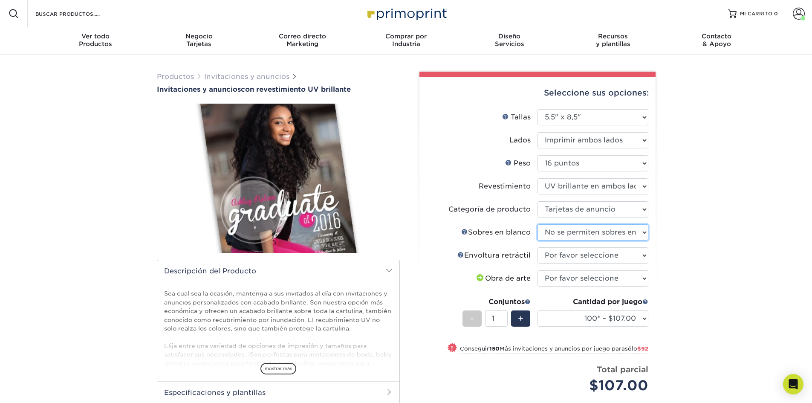
click at [537, 224] on select "Por favor seleccione No se permiten sobres en blanco Sí 100 Sobres A9 Sí 250 So…" at bounding box center [592, 232] width 111 height 16
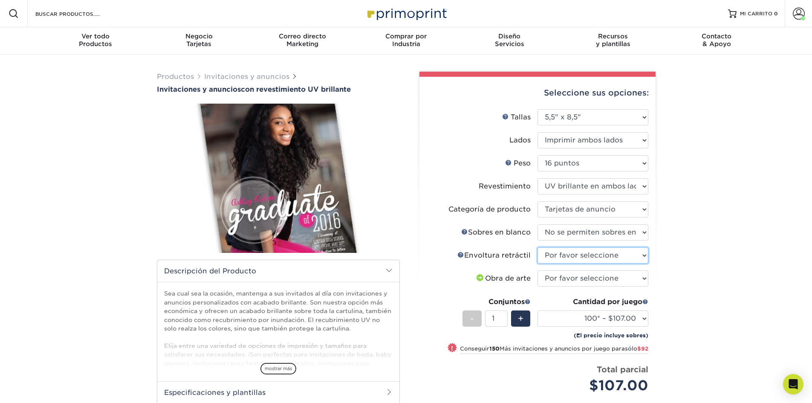
click at [580, 259] on select "Por favor seleccione Sin envoltura retráctil Envoltura retráctil 100 por paquet…" at bounding box center [592, 255] width 111 height 16
select select "c8749376-e7da-41d0-b3dc-647faf84d907"
click at [537, 247] on select "Por favor seleccione Sin envoltura retráctil Envoltura retráctil 100 por paquet…" at bounding box center [592, 255] width 111 height 16
click at [578, 274] on select "Por favor seleccione Subiré archivos Necesito un diseño - $100" at bounding box center [592, 278] width 111 height 16
select select "upload"
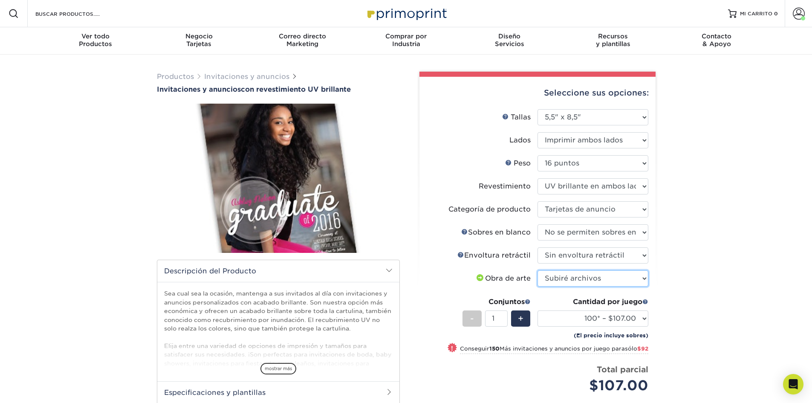
click at [537, 270] on select "Por favor seleccione Subiré archivos Necesito un diseño - $100" at bounding box center [592, 278] width 111 height 16
click at [570, 317] on select "100* – $107.00 250* – $199.00 500 – $242.00 1000 – $287.00 2500 – $468.00 5000 …" at bounding box center [592, 318] width 111 height 16
click at [575, 321] on select "100* – $107.00 250* – $199.00 500 – $242.00 1000 – $287.00 2500 – $468.00 5000 …" at bounding box center [592, 318] width 111 height 16
select select "500 – $242.00"
click at [537, 310] on select "100* – $107.00 250* – $199.00 500 – $242.00 1000 – $287.00 2500 – $468.00 5000 …" at bounding box center [592, 318] width 111 height 16
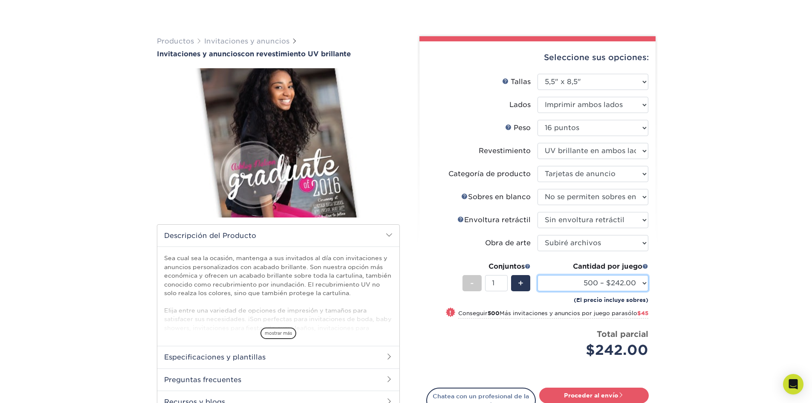
scroll to position [85, 0]
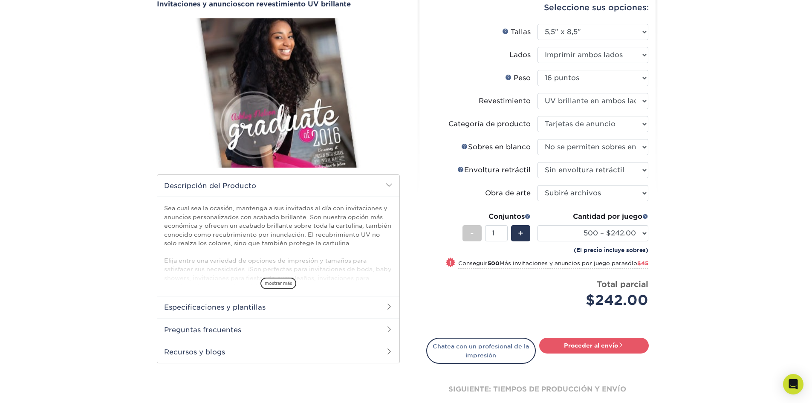
click at [280, 280] on font "mostrar más" at bounding box center [278, 282] width 27 height 5
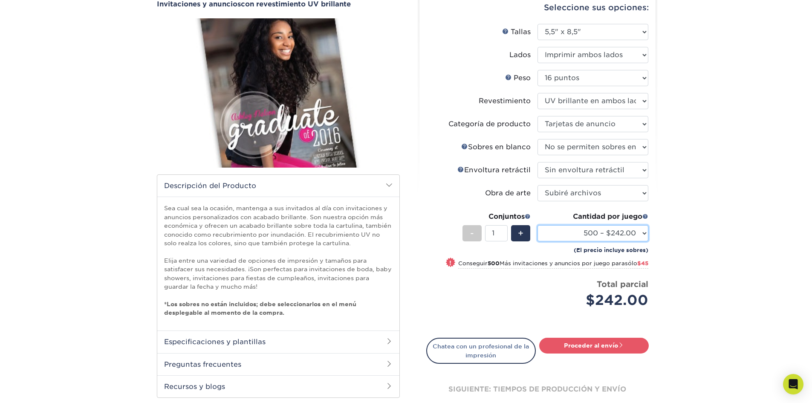
click at [628, 234] on select "100* – $107.00 250* – $199.00 500 – $242.00 1000 – $287.00 2500 – $468.00 5000 …" at bounding box center [592, 233] width 111 height 16
click at [593, 33] on select "Por favor seleccione 4,25" x 5,5" 4,25" x 6" 5" x 7" 5,5" x 8,5" 6" x 6"" at bounding box center [592, 32] width 111 height 16
select select "4.25x6.00"
click at [537, 24] on select "Por favor seleccione 4,25" x 5,5" 4,25" x 6" 5" x 7" 5,5" x 8,5" 6" x 6"" at bounding box center [592, 32] width 111 height 16
select select "-1"
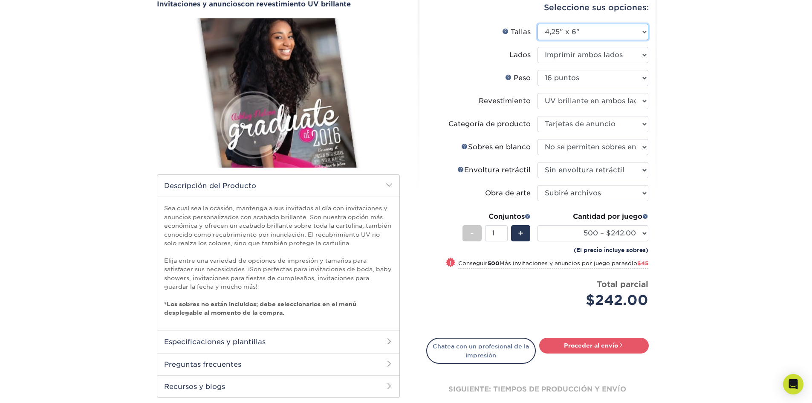
select select "-1"
select select
select select "-1"
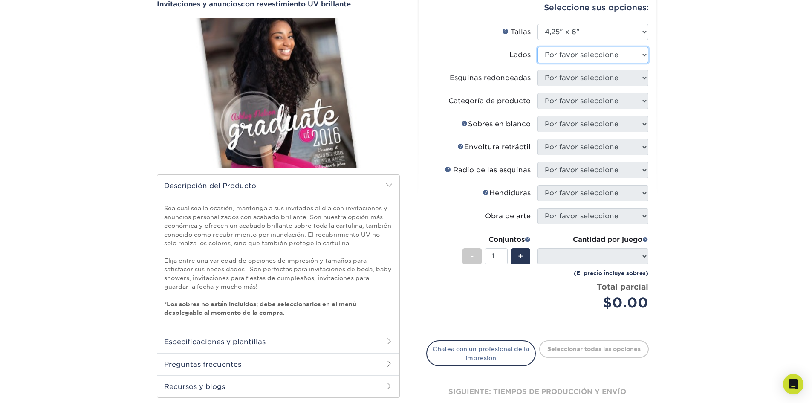
click at [595, 59] on select "Por favor seleccione Imprimir ambos lados Imprimir en ambos lados (solo el reve…" at bounding box center [592, 55] width 111 height 16
select select "13abbda7-1d64-4f25-8bb2-c179b224825d"
click at [537, 47] on select "Por favor seleccione Imprimir ambos lados Imprimir en ambos lados (solo el reve…" at bounding box center [592, 55] width 111 height 16
select select
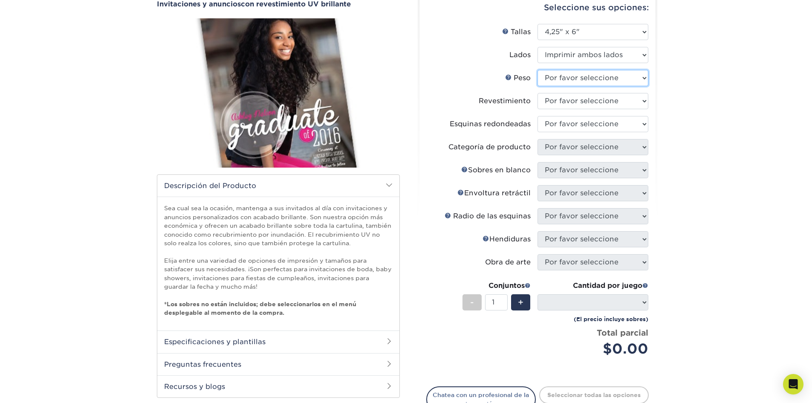
click at [599, 82] on select "Por favor seleccione 16 puntos" at bounding box center [592, 78] width 111 height 16
select select "16PT"
click at [537, 70] on select "Por favor seleccione 16 puntos" at bounding box center [592, 78] width 111 height 16
select select
click at [591, 98] on select at bounding box center [592, 101] width 111 height 16
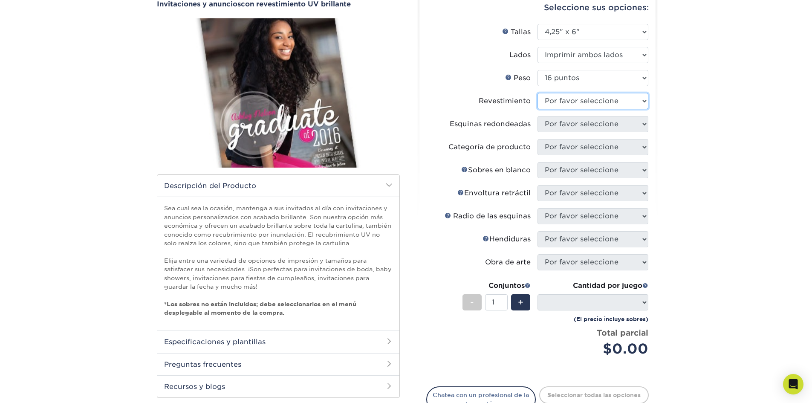
select select "ae367451-b2b8-45df-a344-0f05b6a12993"
click at [537, 93] on select at bounding box center [592, 101] width 111 height 16
select select
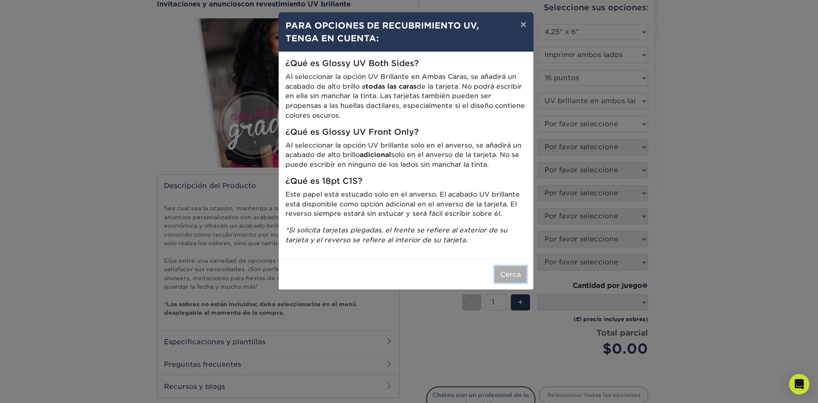
click at [515, 272] on font "Cerca" at bounding box center [510, 274] width 21 height 8
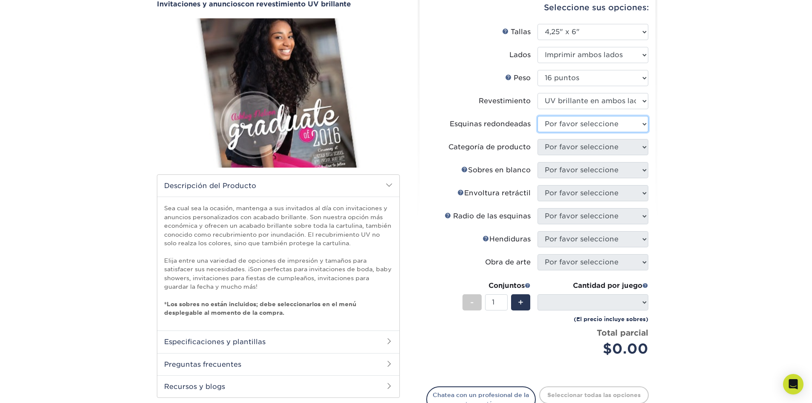
click at [564, 118] on select "Por favor seleccione Sí - Redondear 4 esquinas No" at bounding box center [592, 124] width 111 height 16
select select "0"
click at [537, 116] on select "Por favor seleccione Sí - Redondear 4 esquinas No" at bounding box center [592, 124] width 111 height 16
select select "-1"
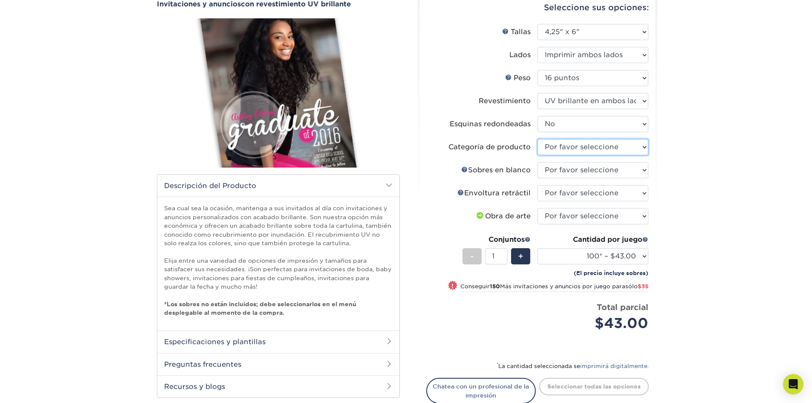
click at [562, 148] on select "Por favor seleccione Tarjetas de anuncio" at bounding box center [592, 147] width 111 height 16
select select "afc43903-b91d-4869-9f05-9fa1eb7dcbea"
click at [537, 139] on select "Por favor seleccione Tarjetas de anuncio" at bounding box center [592, 147] width 111 height 16
click at [563, 169] on select "Por favor seleccione No se permiten sobres en blanco Sí 100 sobres A6 Sí 250 So…" at bounding box center [592, 170] width 111 height 16
select select "9f137334-7cf0-4a73-8a74-a4df662606ea"
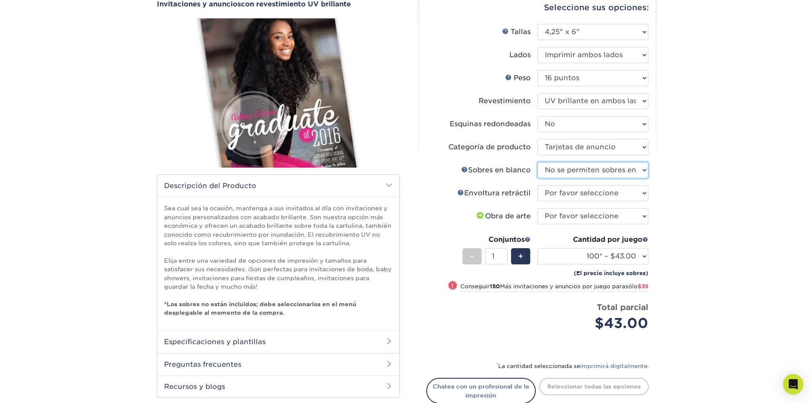
click at [537, 162] on select "Por favor seleccione No se permiten sobres en blanco Sí 100 sobres A6 Sí 250 So…" at bounding box center [592, 170] width 111 height 16
click at [556, 193] on select "Por favor seleccione Sin envoltura retráctil Envoltura retráctil 100 por paquet…" at bounding box center [592, 193] width 111 height 16
select select "c8749376-e7da-41d0-b3dc-647faf84d907"
click at [537, 185] on select "Por favor seleccione Sin envoltura retráctil Envoltura retráctil 100 por paquet…" at bounding box center [592, 193] width 111 height 16
click at [566, 220] on select "Por favor seleccione Subiré archivos Necesito un diseño - $100" at bounding box center [592, 216] width 111 height 16
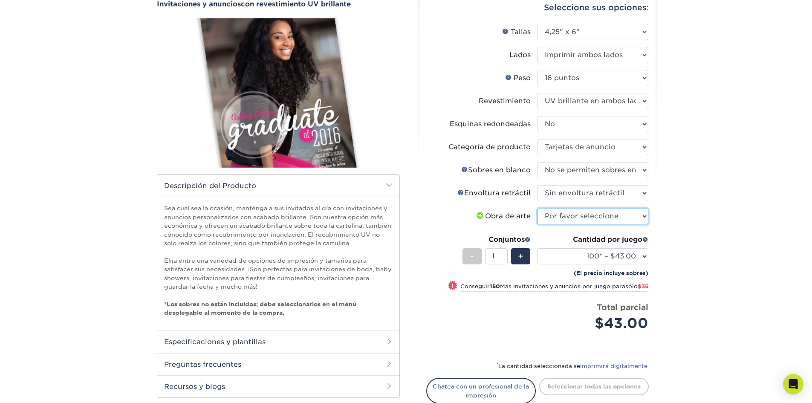
select select "upload"
click at [537, 208] on select "Por favor seleccione Subiré archivos Necesito un diseño - $100" at bounding box center [592, 216] width 111 height 16
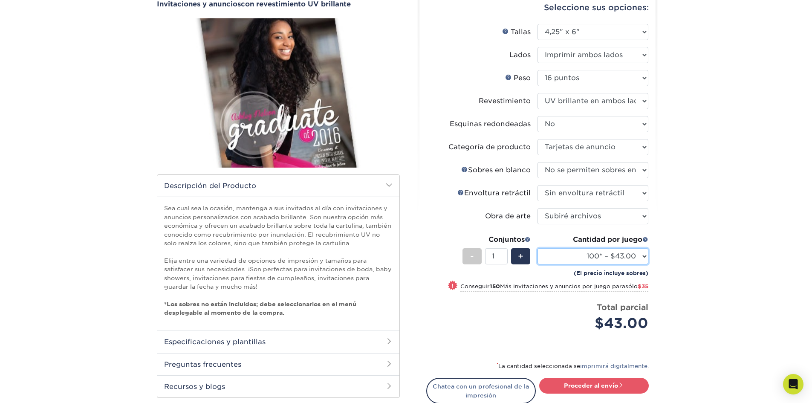
click at [567, 259] on select "100* – $43.00 250* – $78.00 500 – $93.00 1000 – $105.00 2500 – $234.00 5000 – $…" at bounding box center [592, 256] width 111 height 16
